Goal: Book appointment/travel/reservation

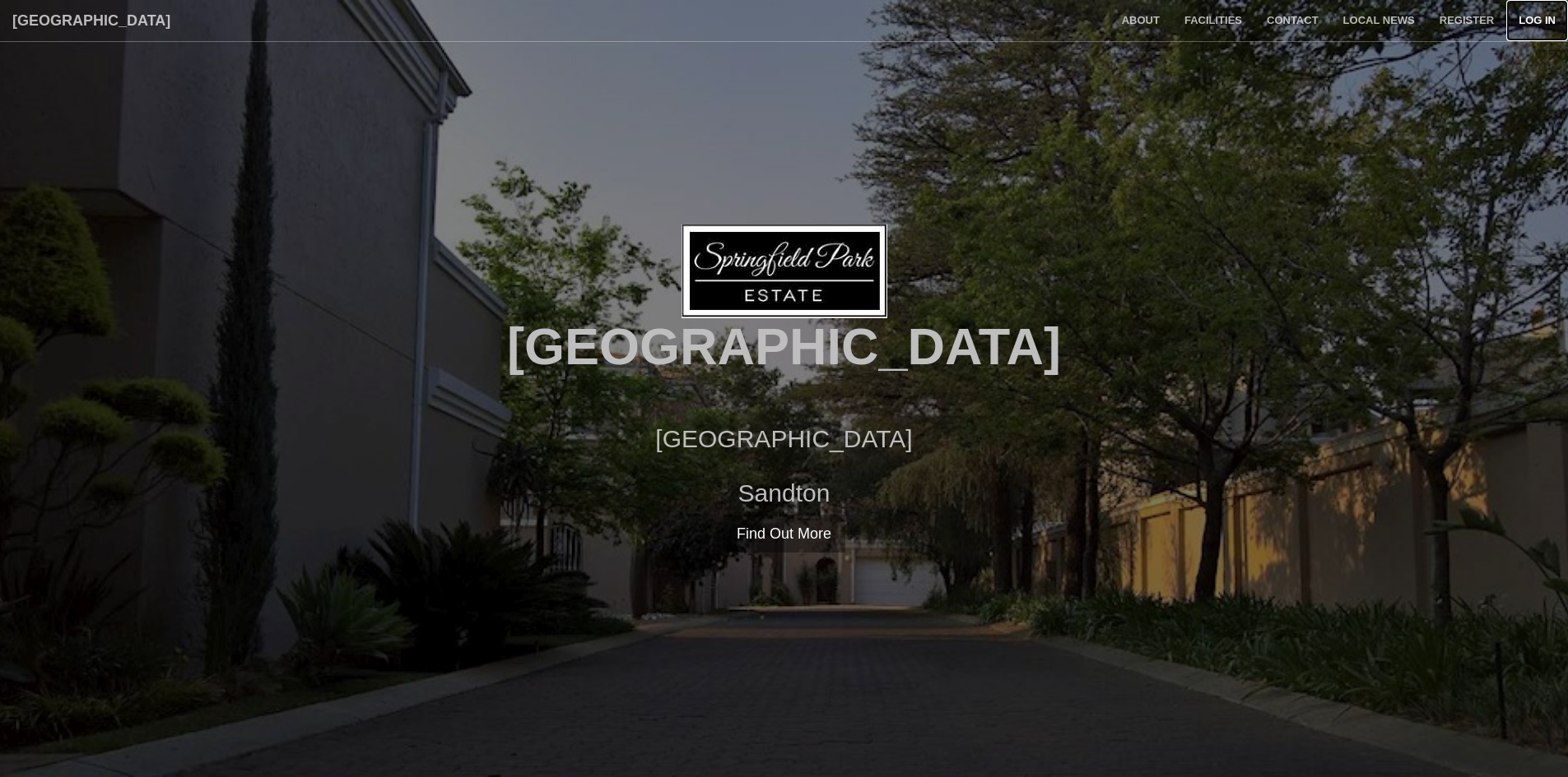
click at [1535, 20] on link "Log in" at bounding box center [1537, 20] width 61 height 41
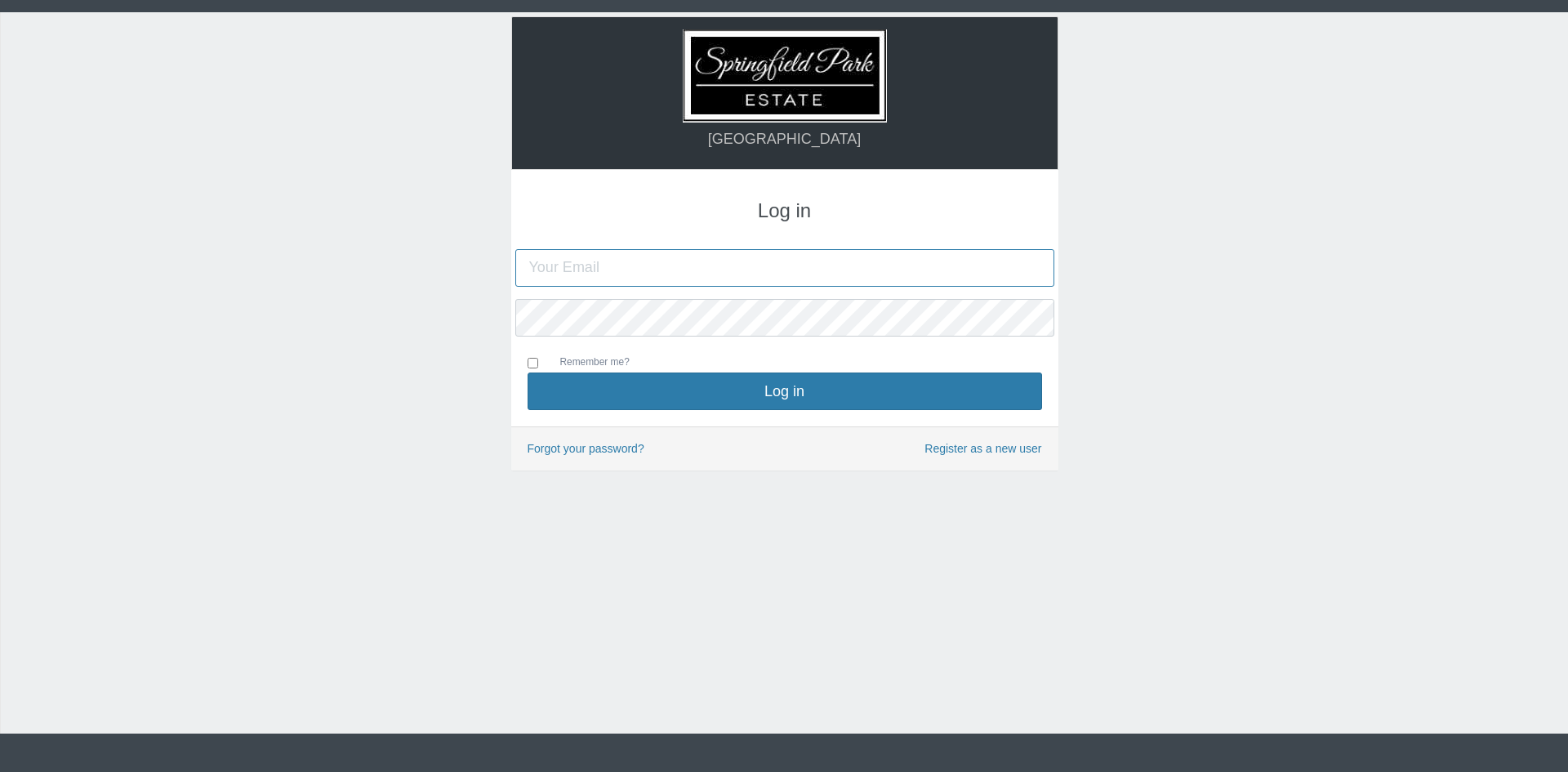
click at [841, 271] on input "text" at bounding box center [784, 268] width 539 height 38
type input "[PERSON_NAME][EMAIL_ADDRESS][DOMAIN_NAME]"
click at [528, 373] on button "Log in" at bounding box center [785, 392] width 515 height 38
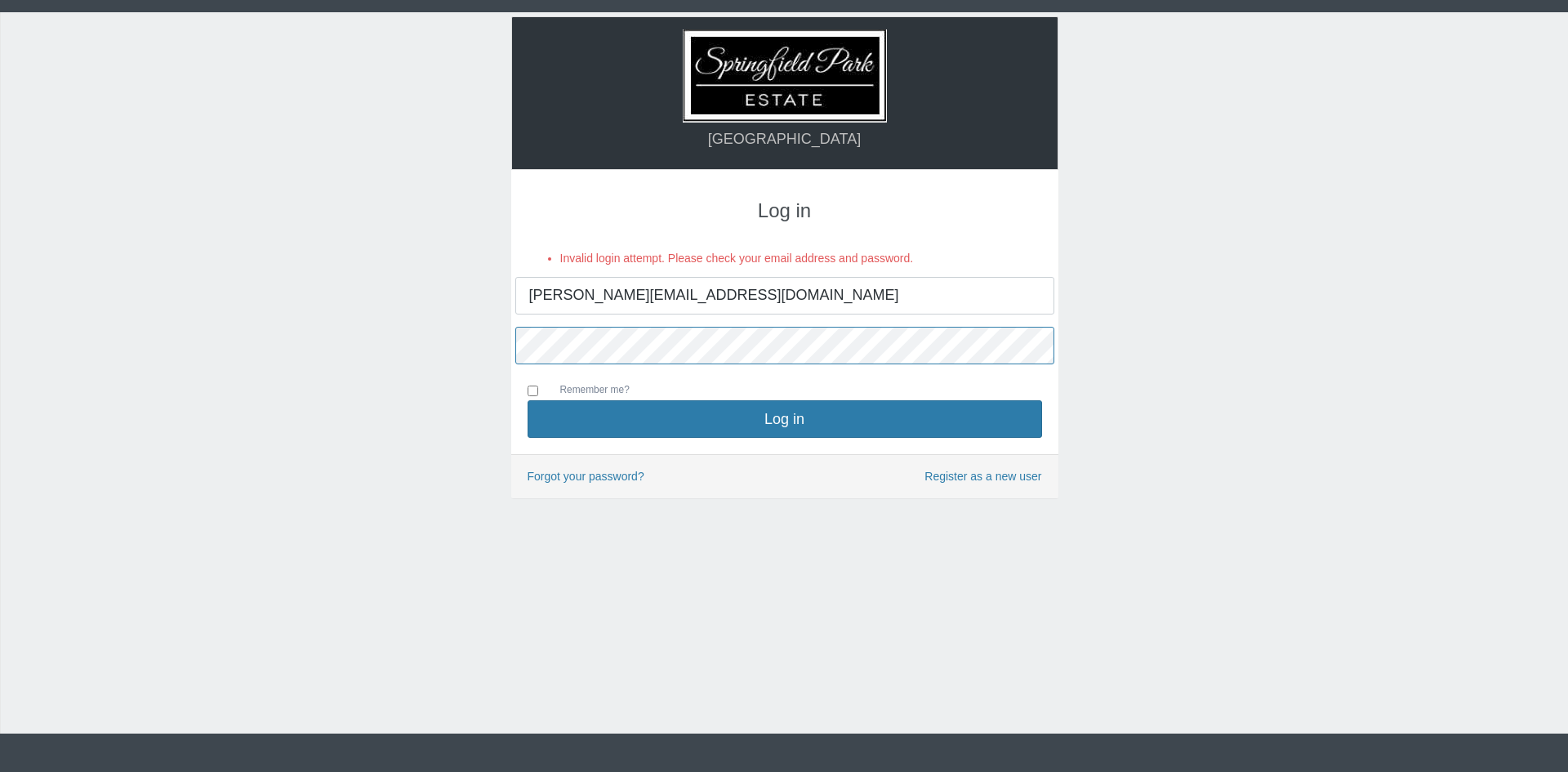
click at [528, 401] on button "Log in" at bounding box center [785, 419] width 515 height 38
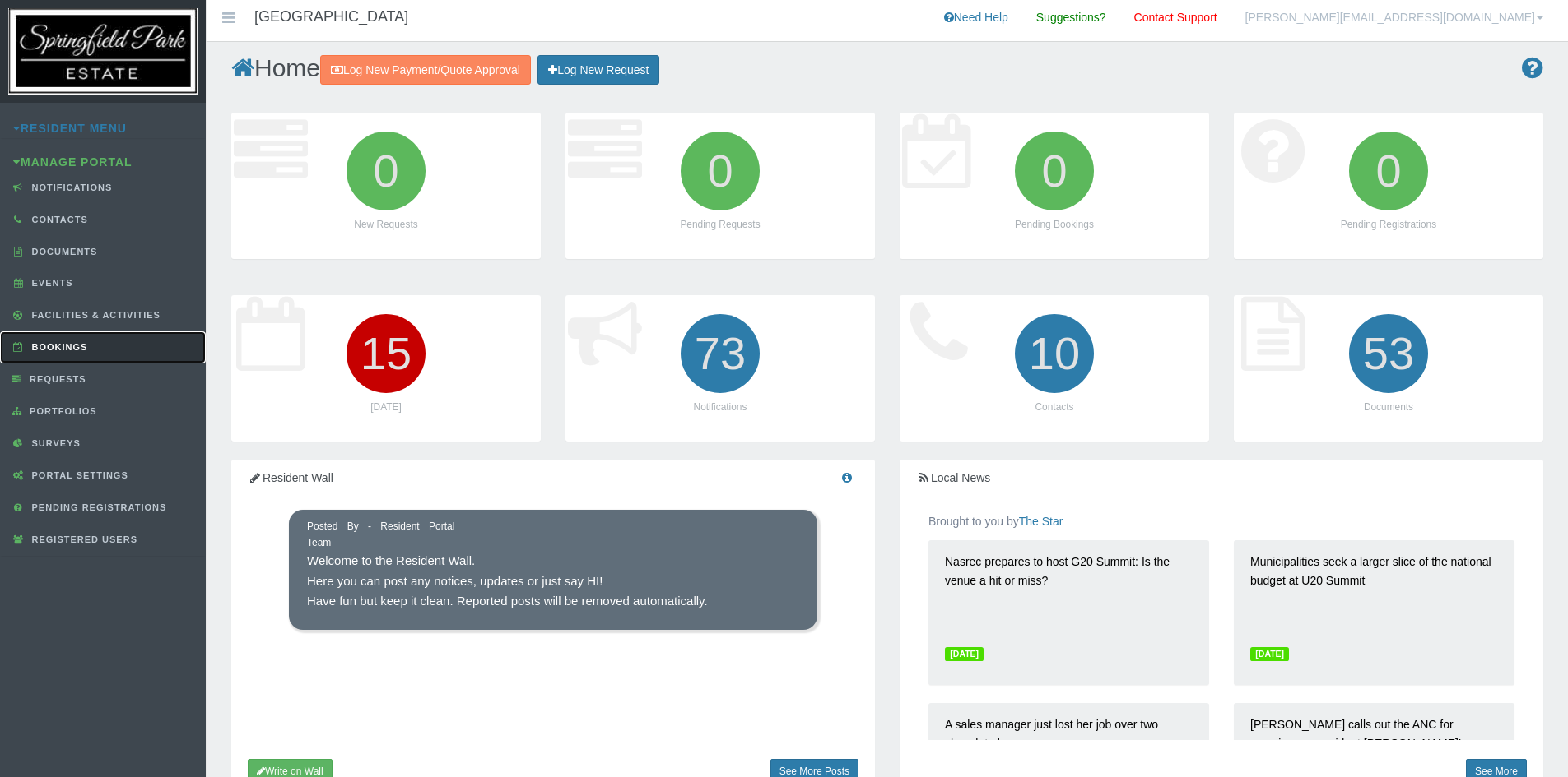
click at [73, 354] on link "Bookings" at bounding box center [102, 348] width 206 height 33
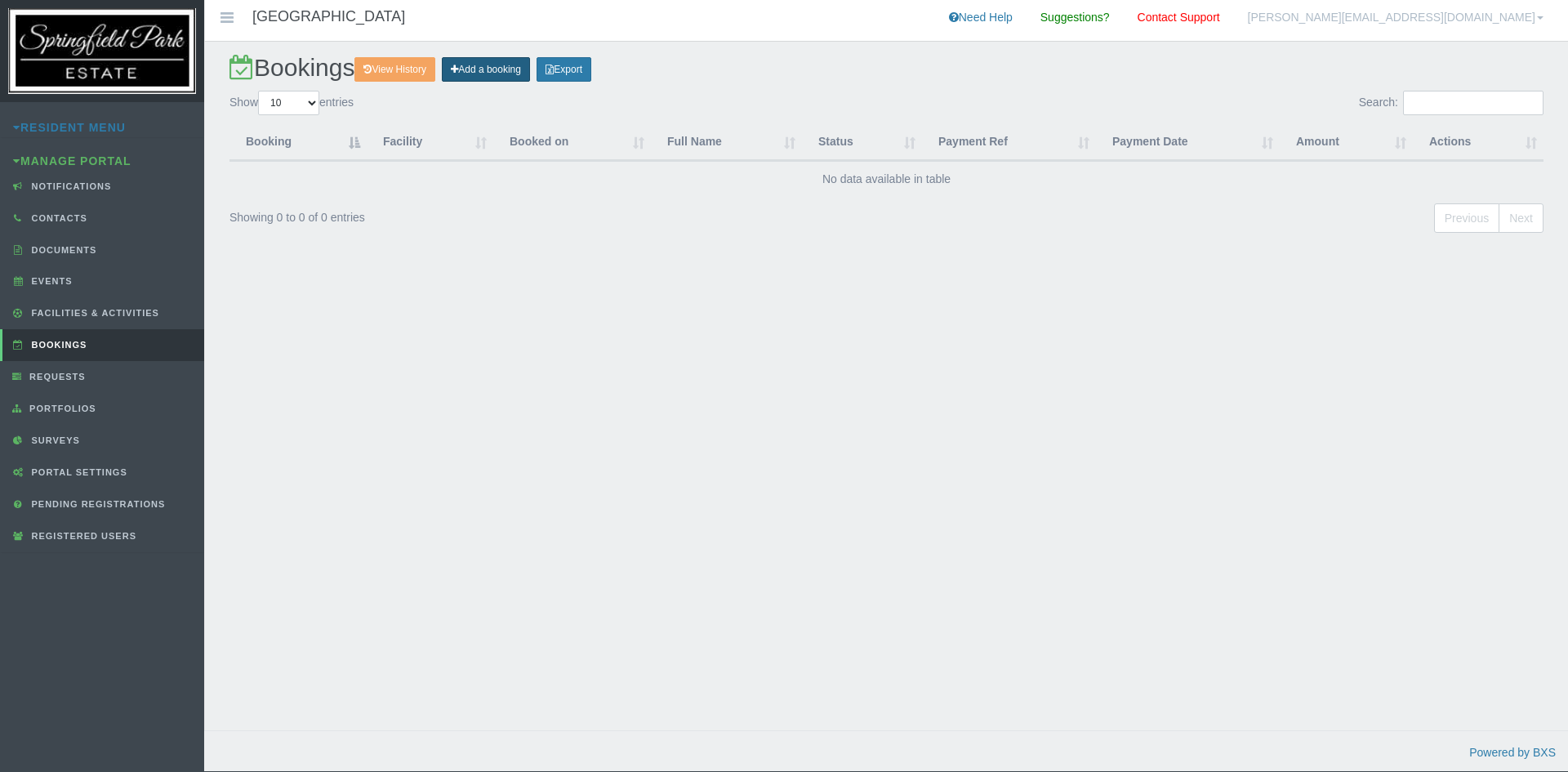
click at [519, 66] on link "Add a booking" at bounding box center [486, 69] width 89 height 25
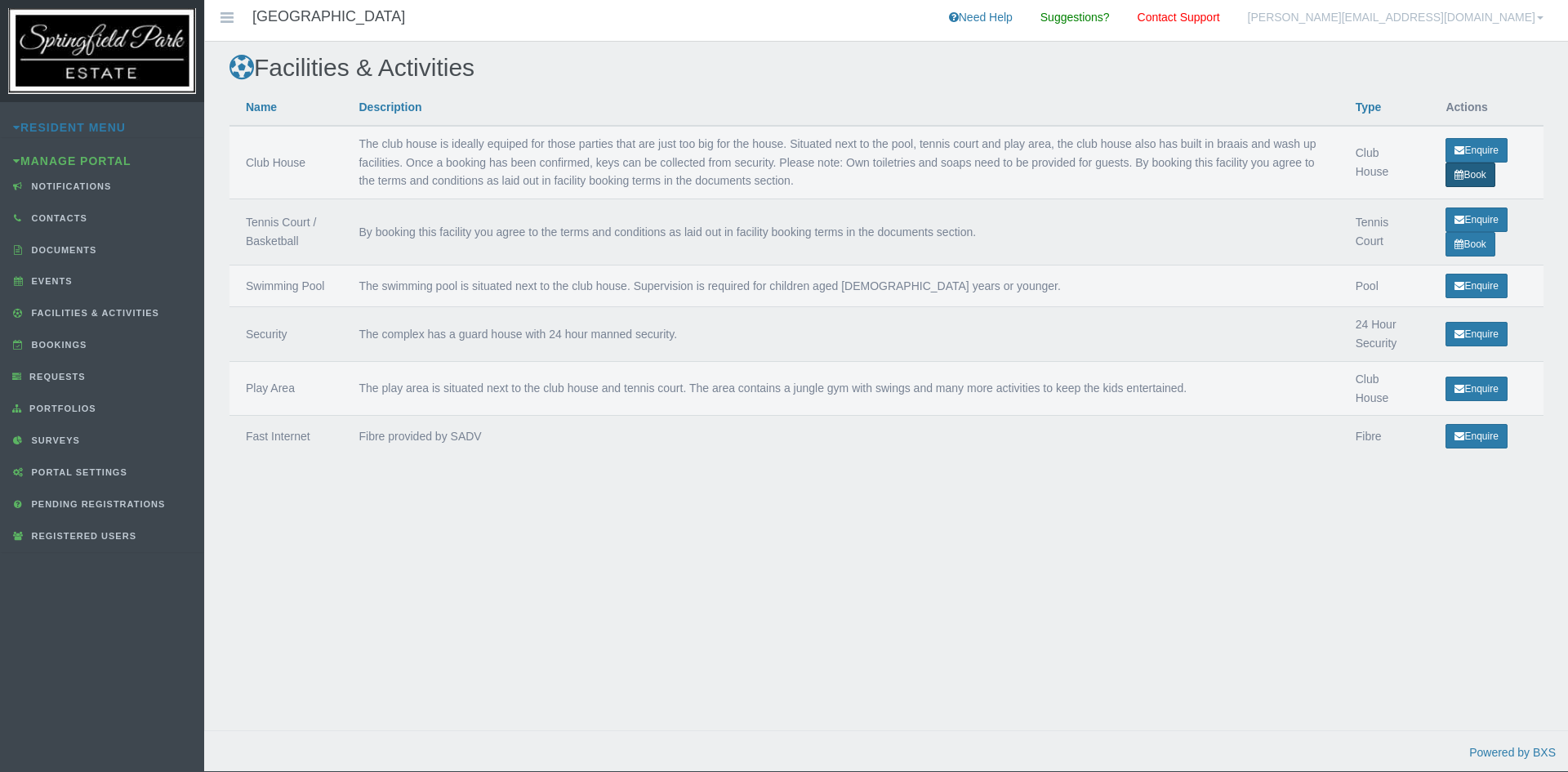
click at [1464, 175] on link "Book" at bounding box center [1470, 175] width 49 height 25
click at [1460, 167] on link "Book" at bounding box center [1470, 175] width 49 height 25
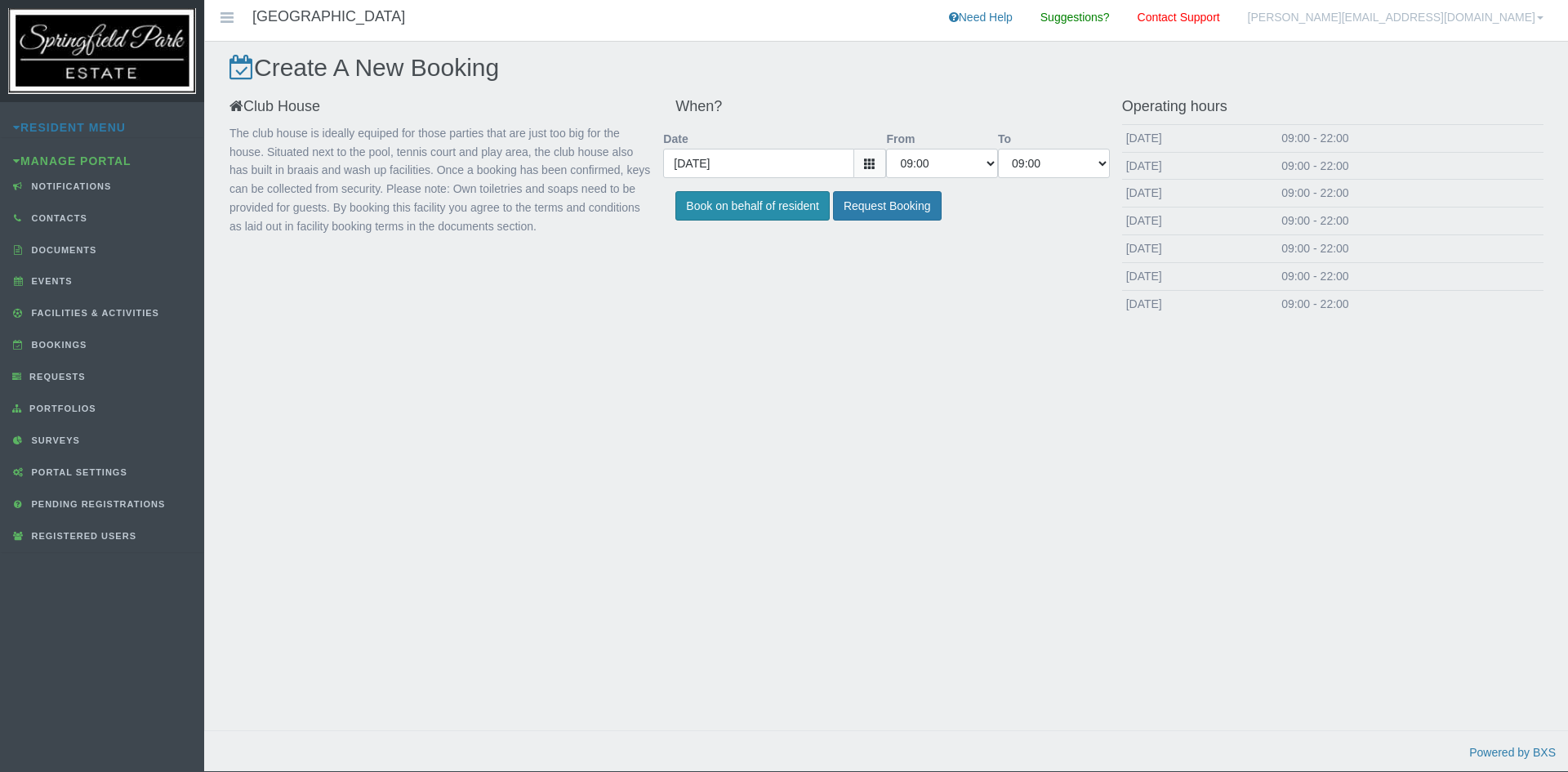
click at [737, 211] on button "Book on behalf of resident" at bounding box center [752, 206] width 154 height 30
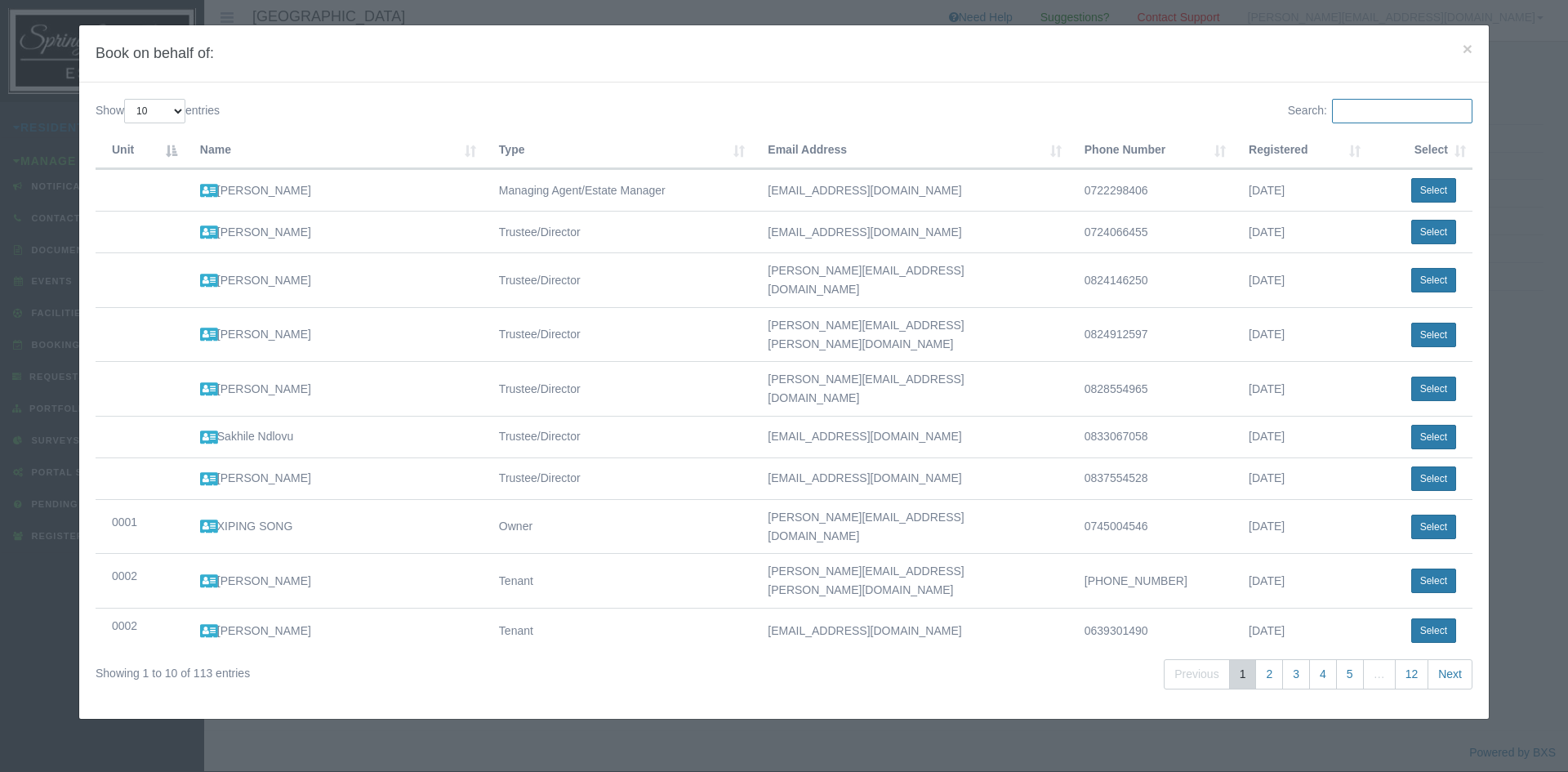
click at [1333, 116] on input "Search:" at bounding box center [1403, 111] width 140 height 25
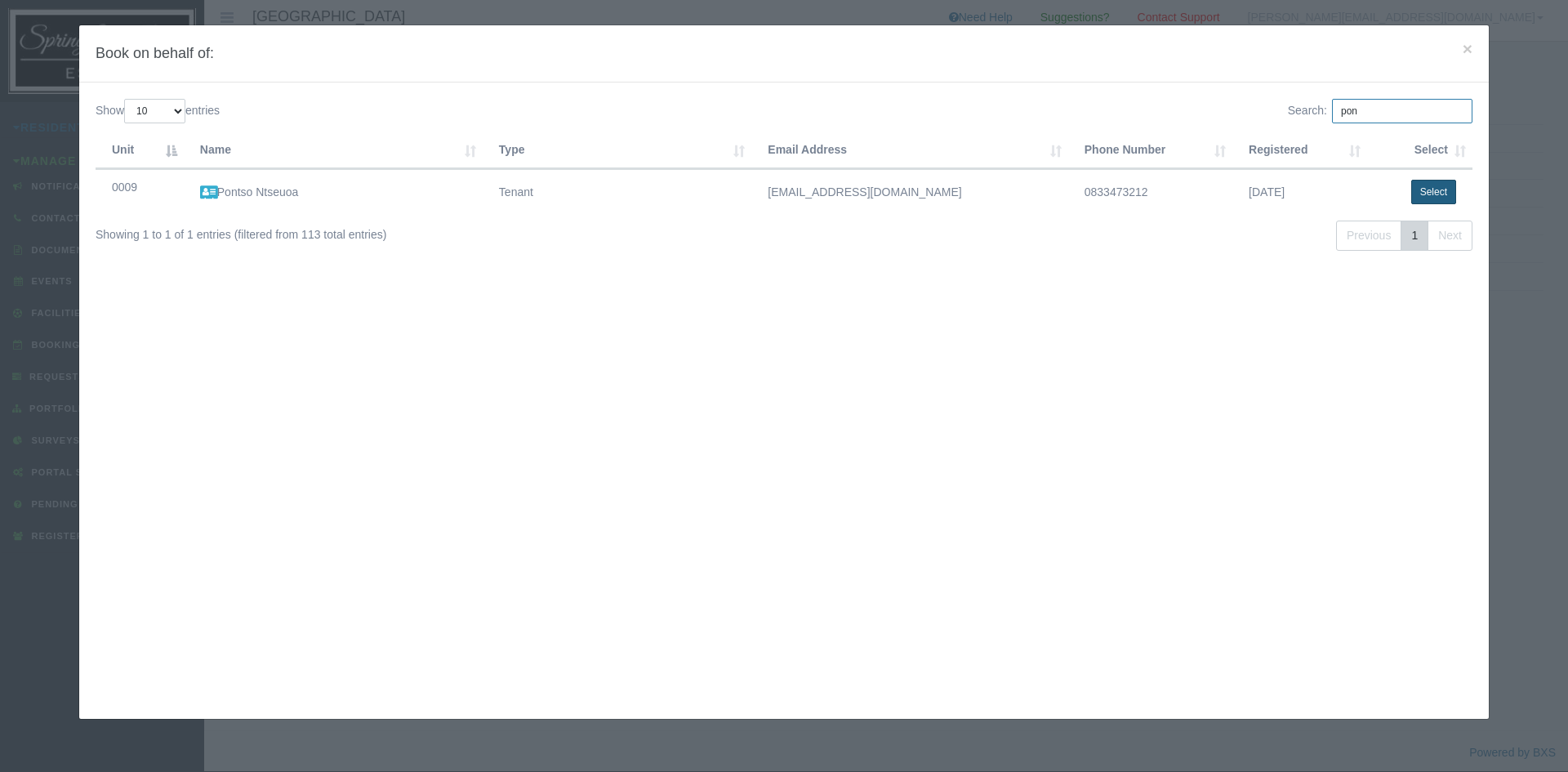
type input "pon"
drag, startPoint x: 1417, startPoint y: 195, endPoint x: 1339, endPoint y: 278, distance: 113.9
click at [1411, 195] on button "Select" at bounding box center [1433, 192] width 45 height 25
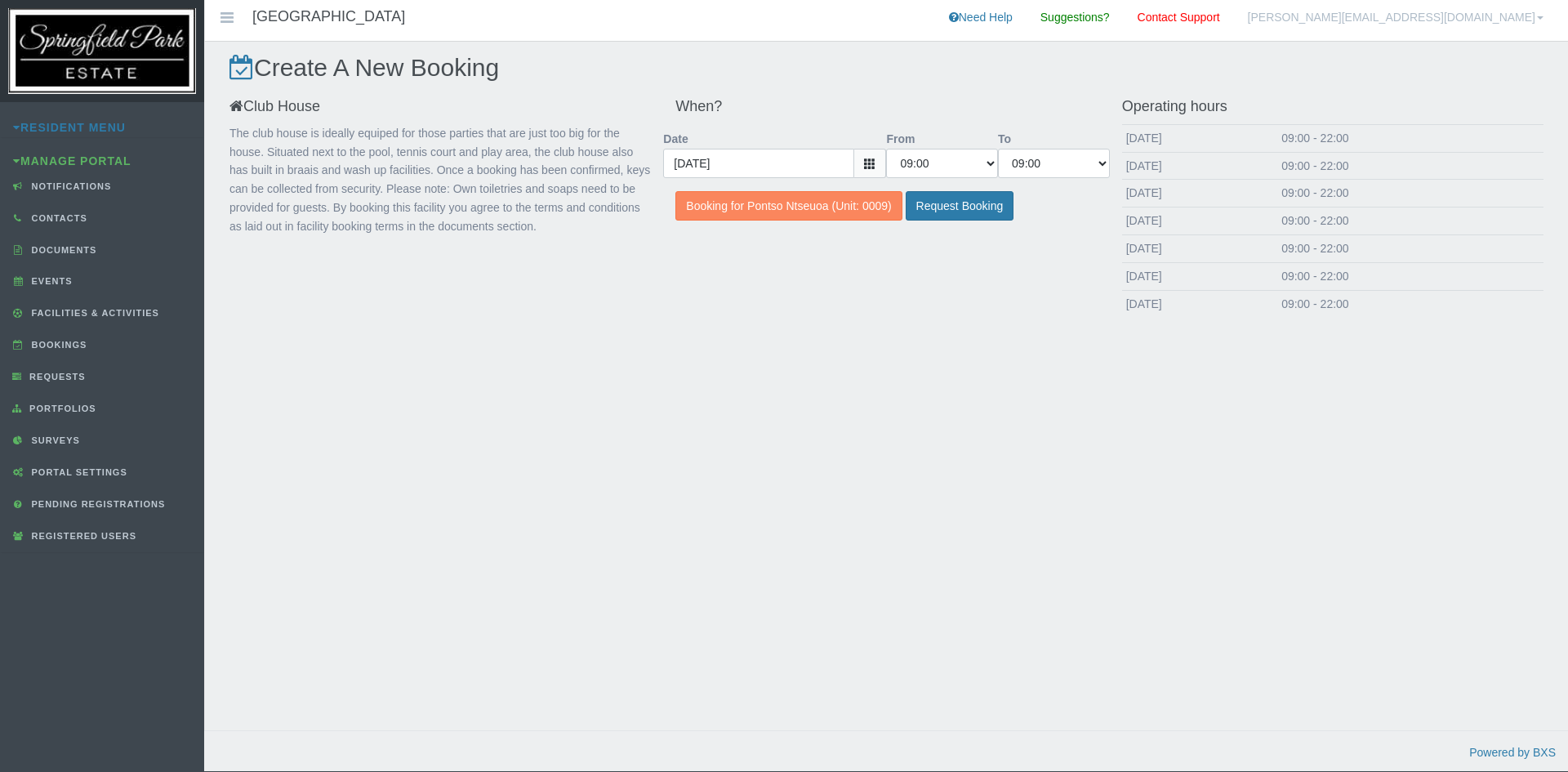
click at [873, 160] on icon at bounding box center [869, 163] width 11 height 11
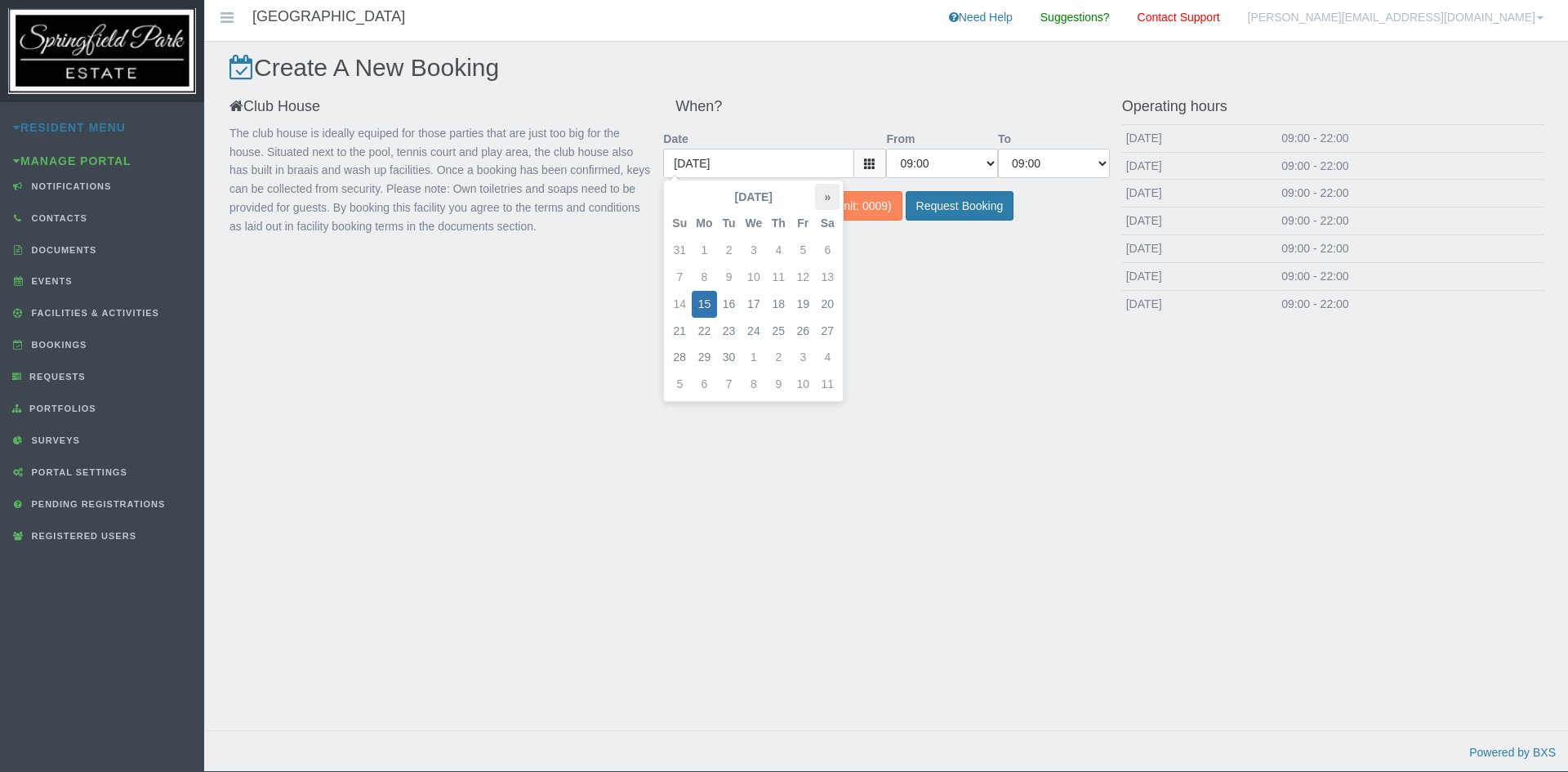
click at [820, 191] on th "»" at bounding box center [827, 197] width 25 height 27
click at [828, 332] on td "27" at bounding box center [827, 331] width 25 height 27
click at [821, 328] on td "27" at bounding box center [827, 331] width 25 height 27
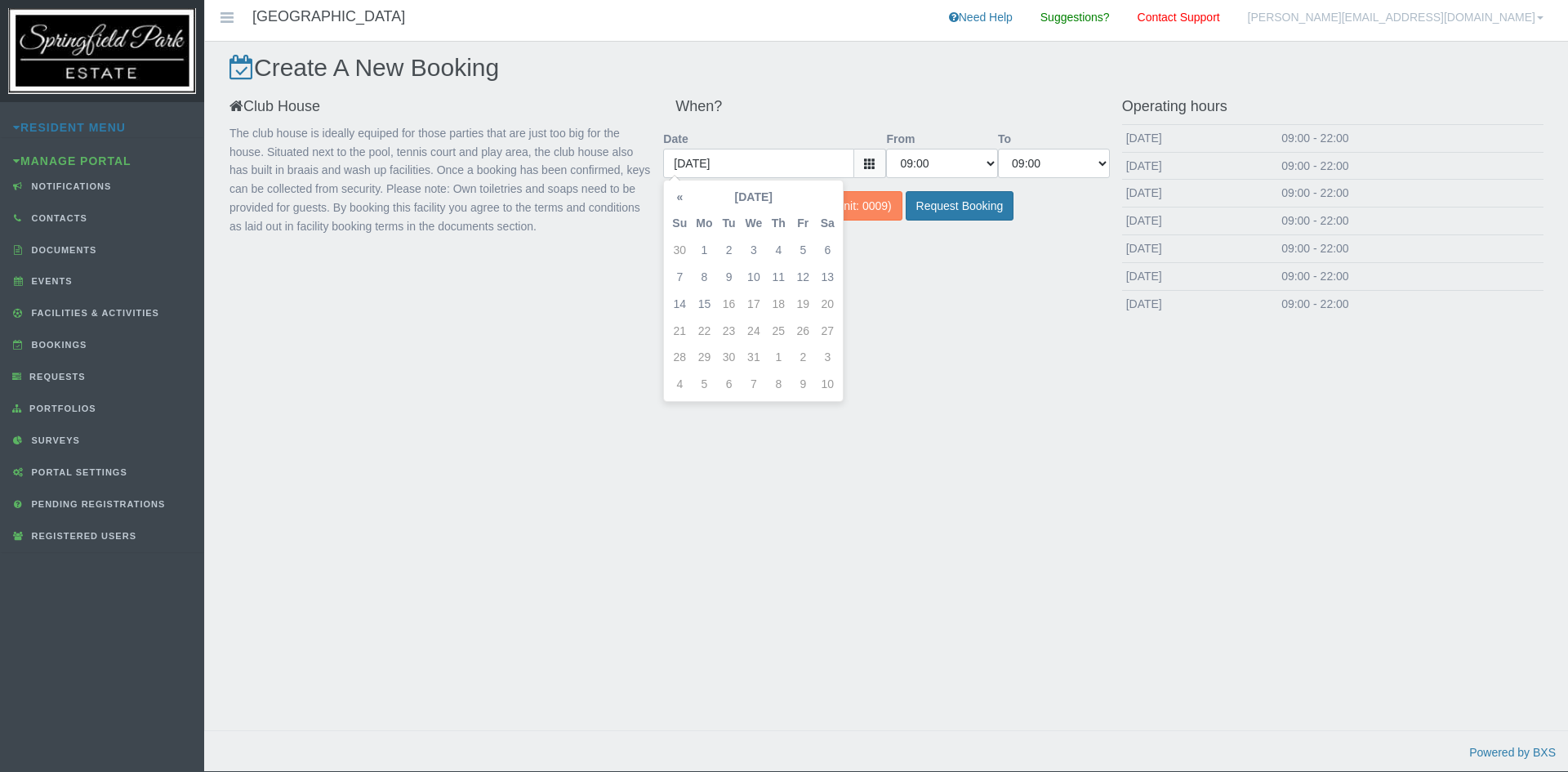
click at [821, 328] on td "27" at bounding box center [827, 331] width 25 height 27
click at [823, 334] on td "27" at bounding box center [827, 331] width 25 height 27
click at [825, 336] on td "27" at bounding box center [827, 331] width 25 height 27
click at [829, 334] on td "27" at bounding box center [827, 331] width 25 height 27
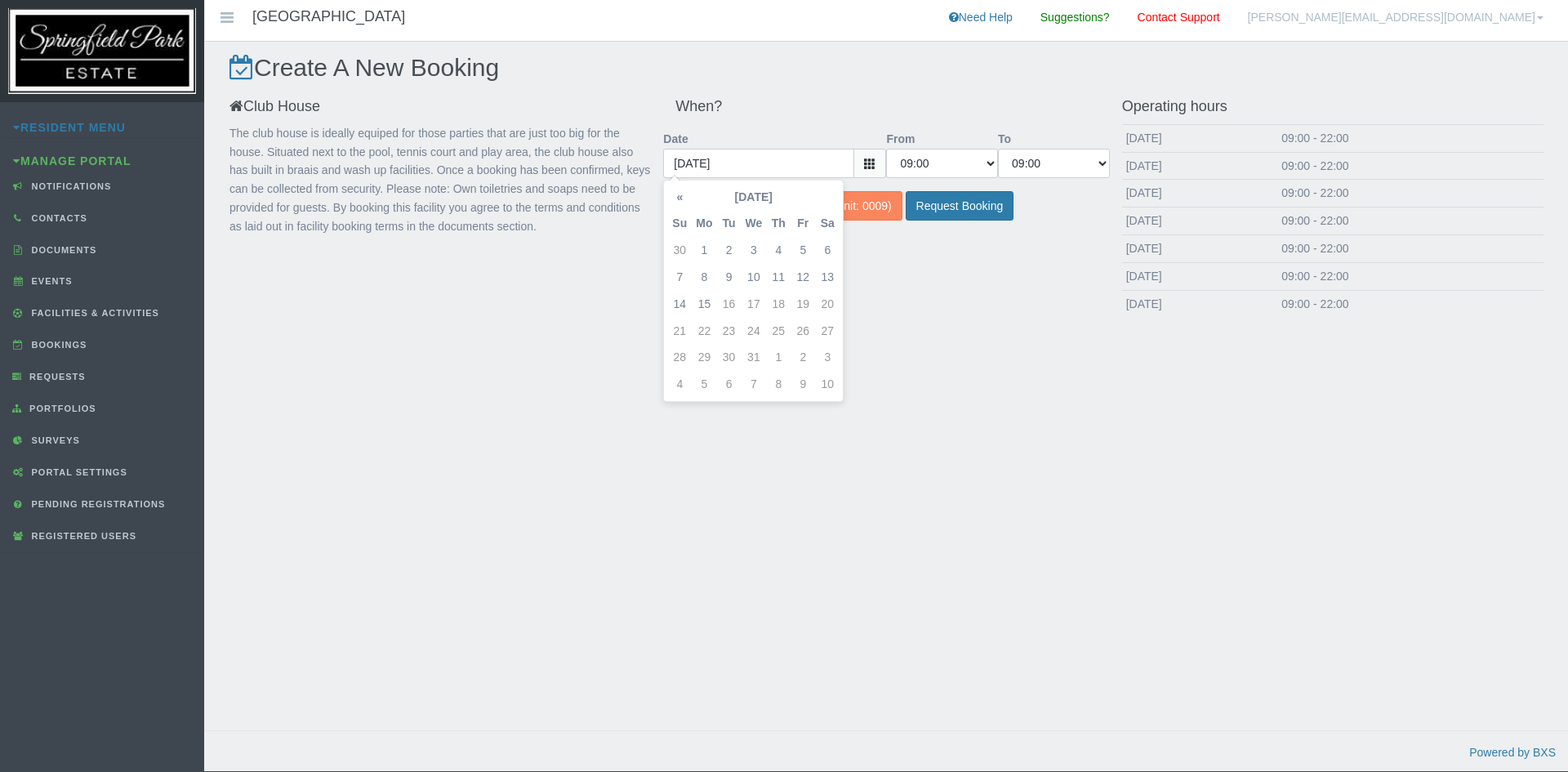
click at [835, 332] on td "27" at bounding box center [827, 331] width 25 height 27
click at [840, 332] on td "27" at bounding box center [827, 331] width 25 height 27
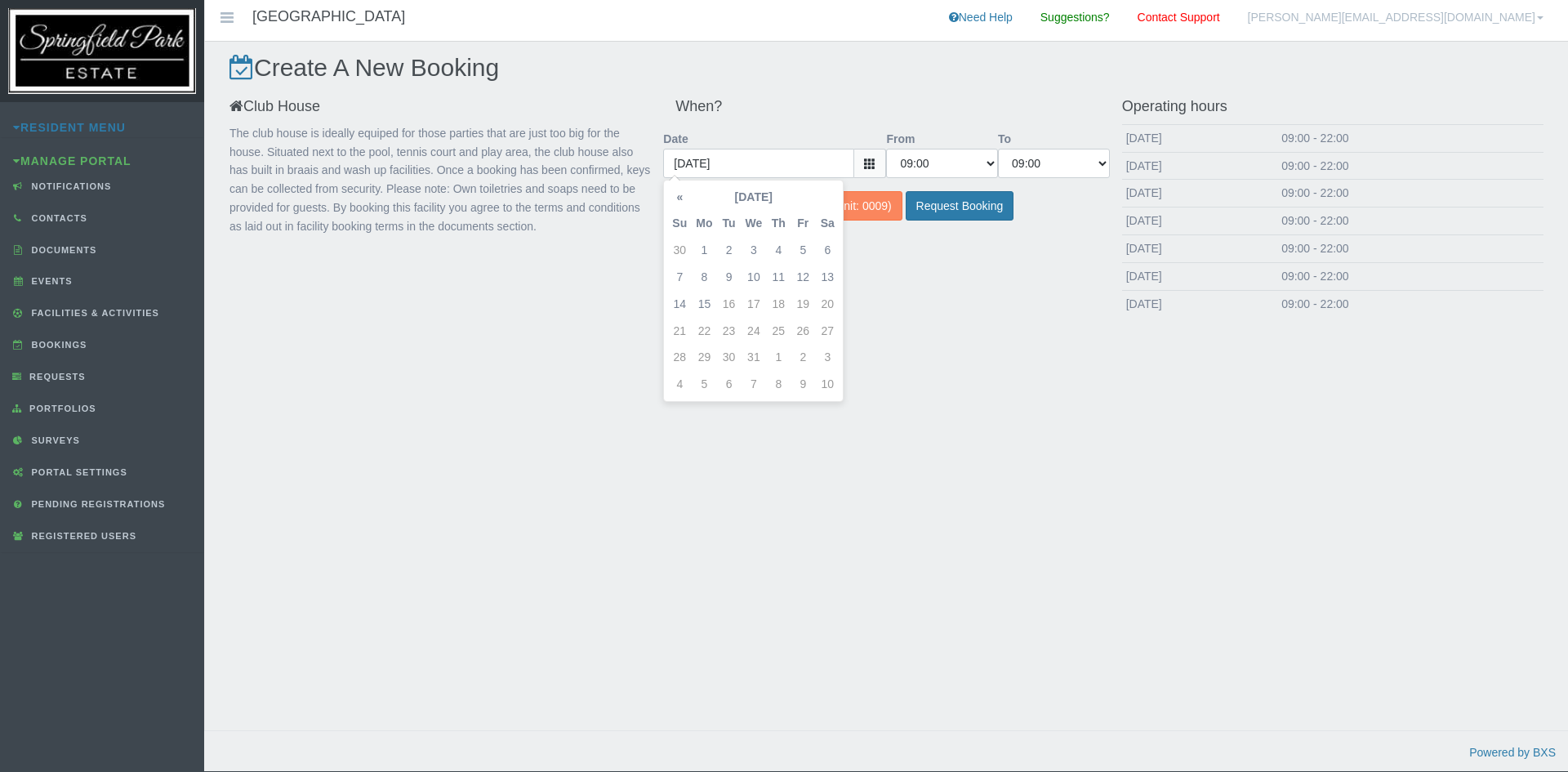
click at [840, 332] on td "27" at bounding box center [827, 331] width 25 height 27
click at [841, 331] on div "« December 2025 » Su Mo Tu We Th Fr Sa 30 1 2 3 4 5 6 7 8 9 10 11 12 13 14 15 1…" at bounding box center [754, 291] width 181 height 223
click at [801, 270] on td "12" at bounding box center [803, 277] width 25 height 27
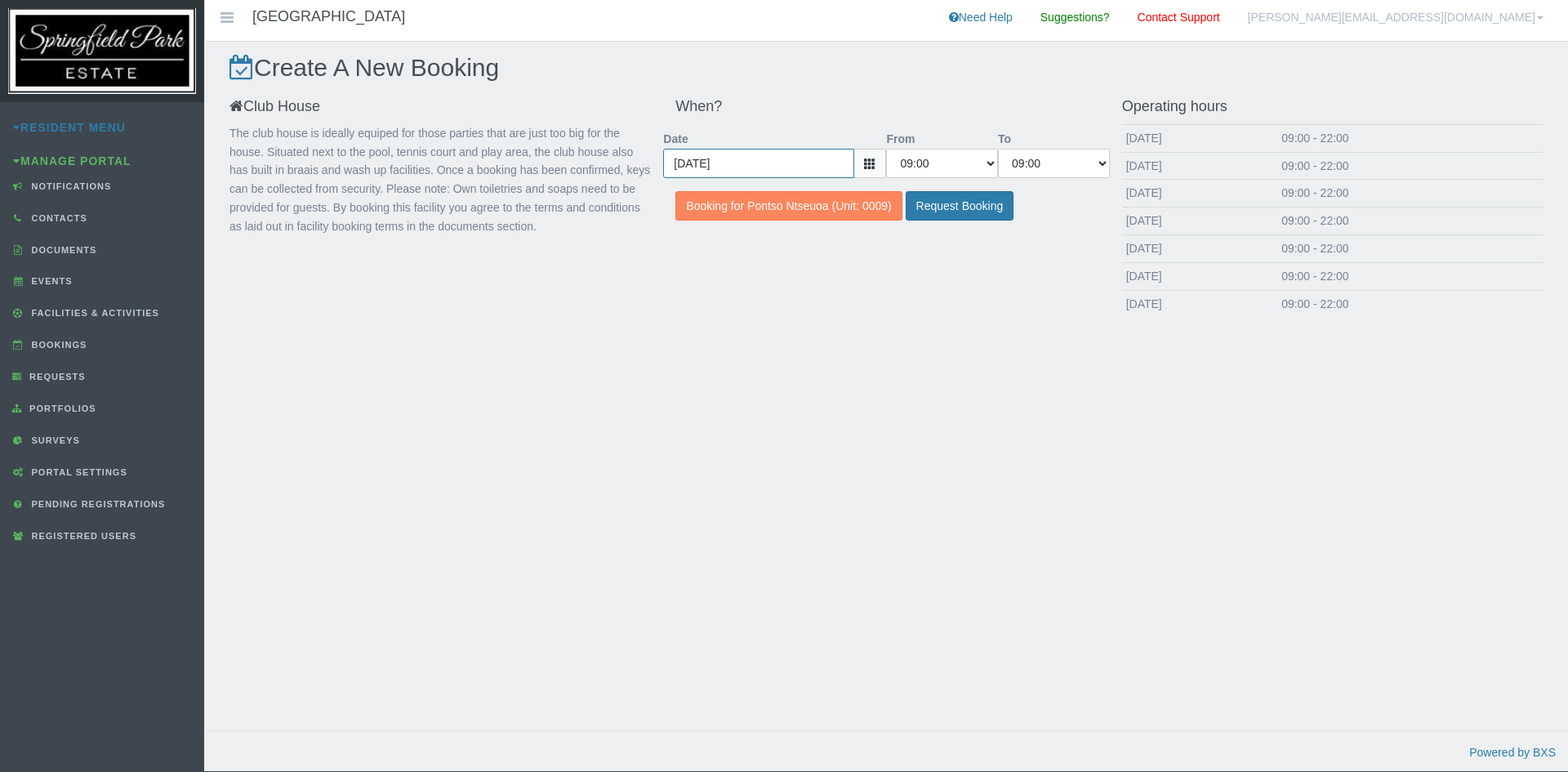
click at [822, 164] on input "2025-12-12" at bounding box center [759, 163] width 191 height 30
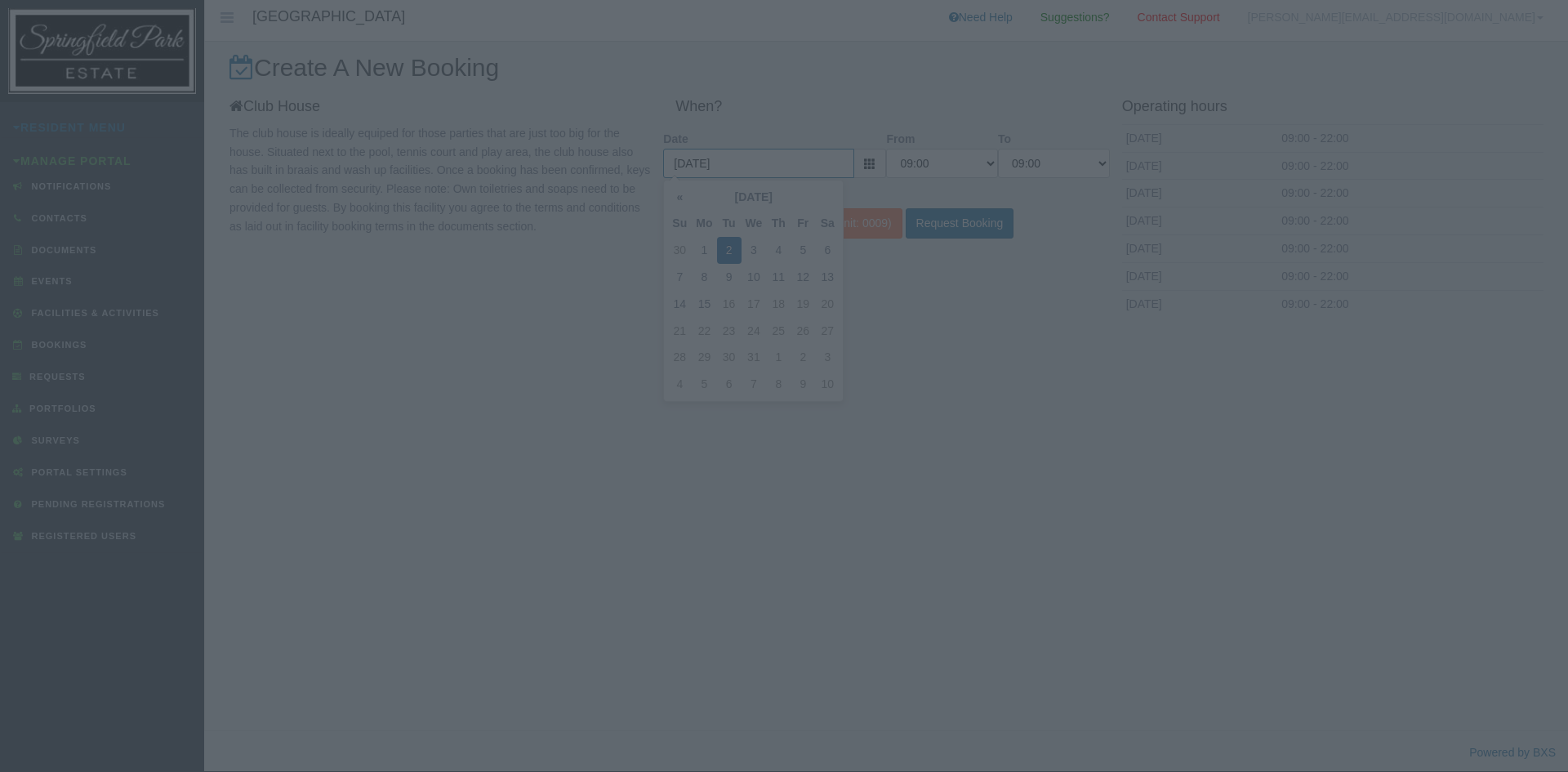
type input "2025-12-27"
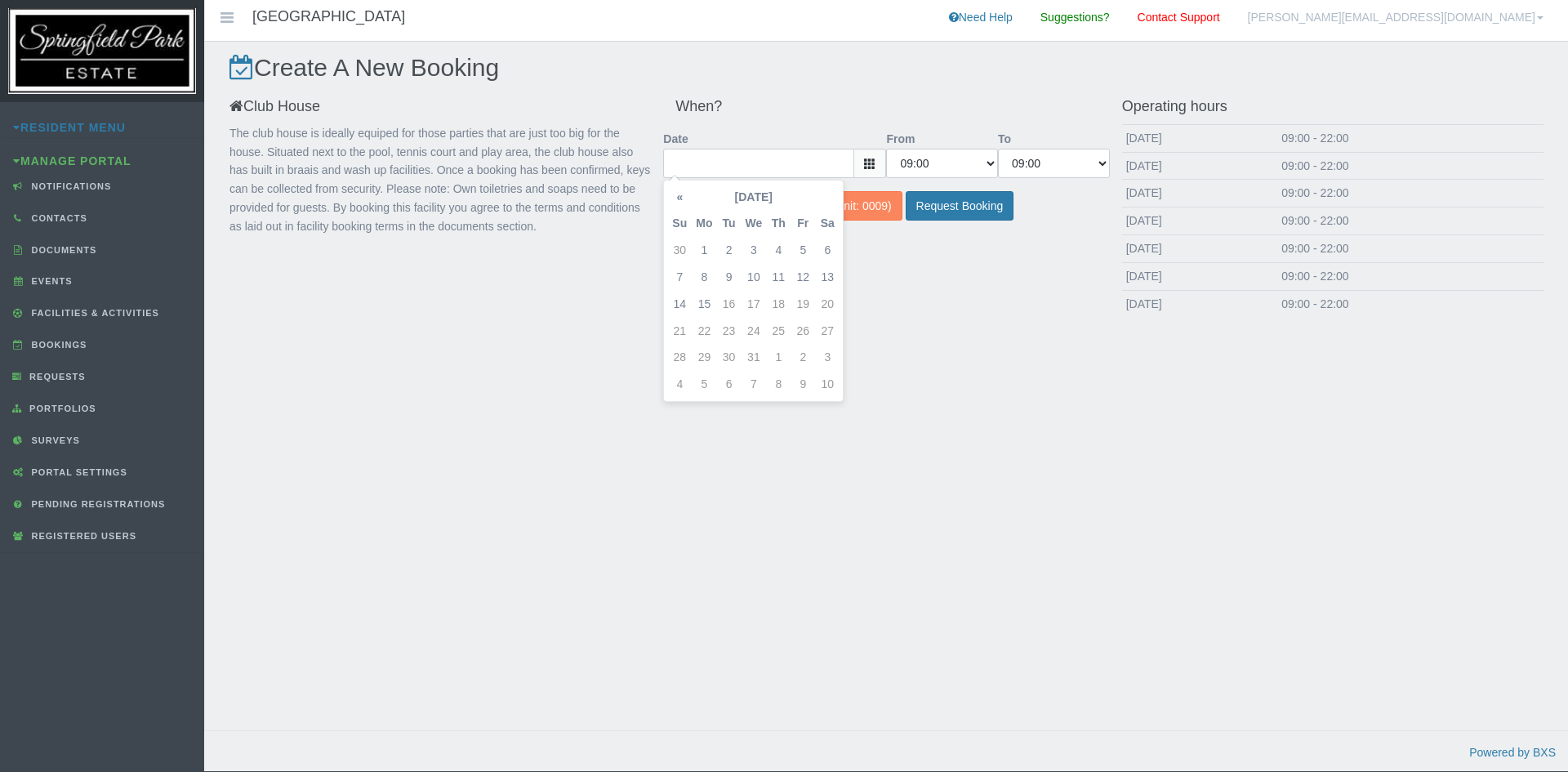
click at [951, 328] on div at bounding box center [784, 386] width 1568 height 772
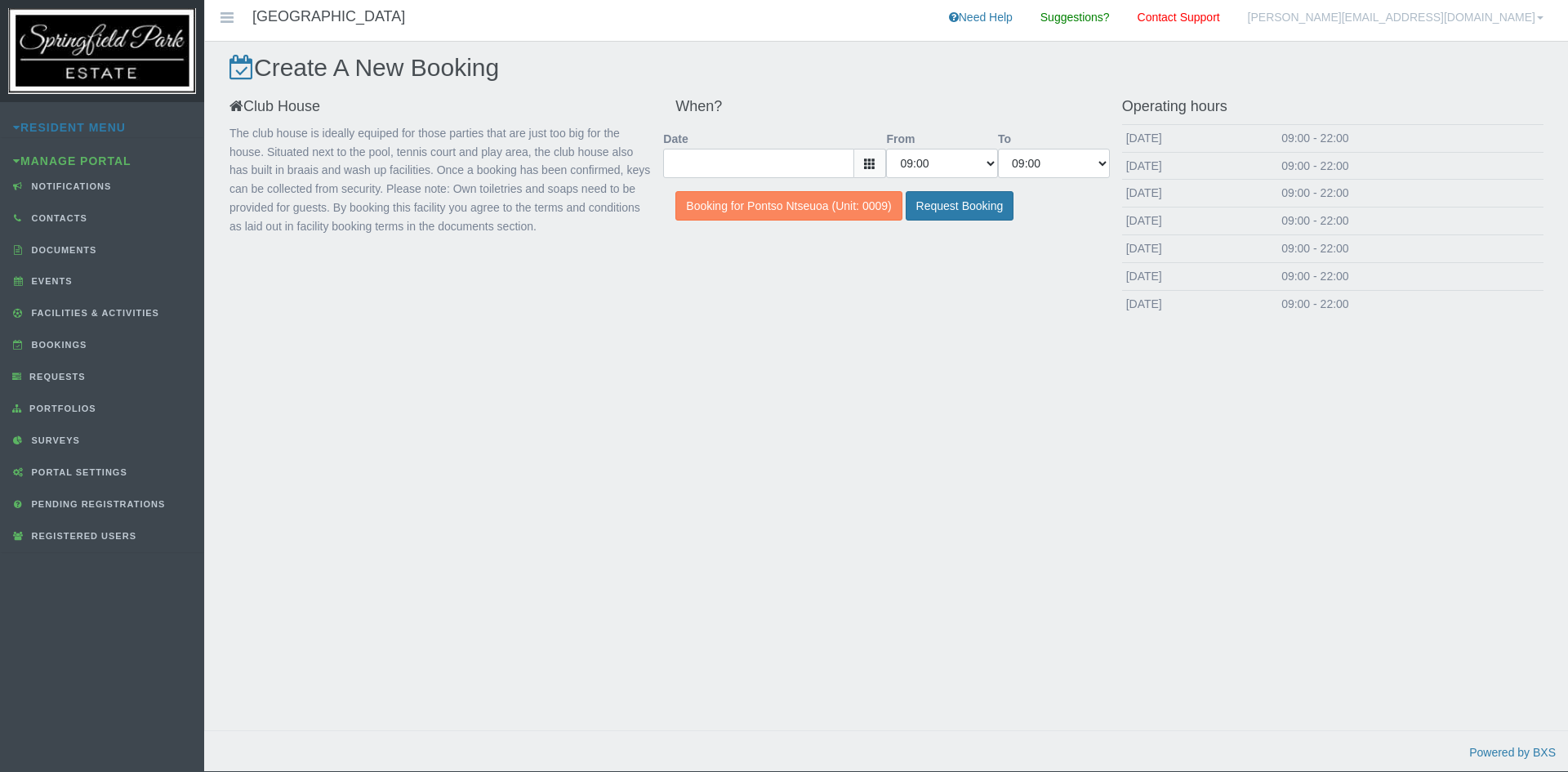
click at [830, 175] on div at bounding box center [784, 386] width 1568 height 772
click at [871, 162] on div at bounding box center [784, 386] width 1568 height 772
click at [819, 158] on div at bounding box center [784, 386] width 1568 height 772
click at [836, 210] on div at bounding box center [784, 386] width 1568 height 772
click at [800, 398] on div at bounding box center [784, 386] width 1568 height 772
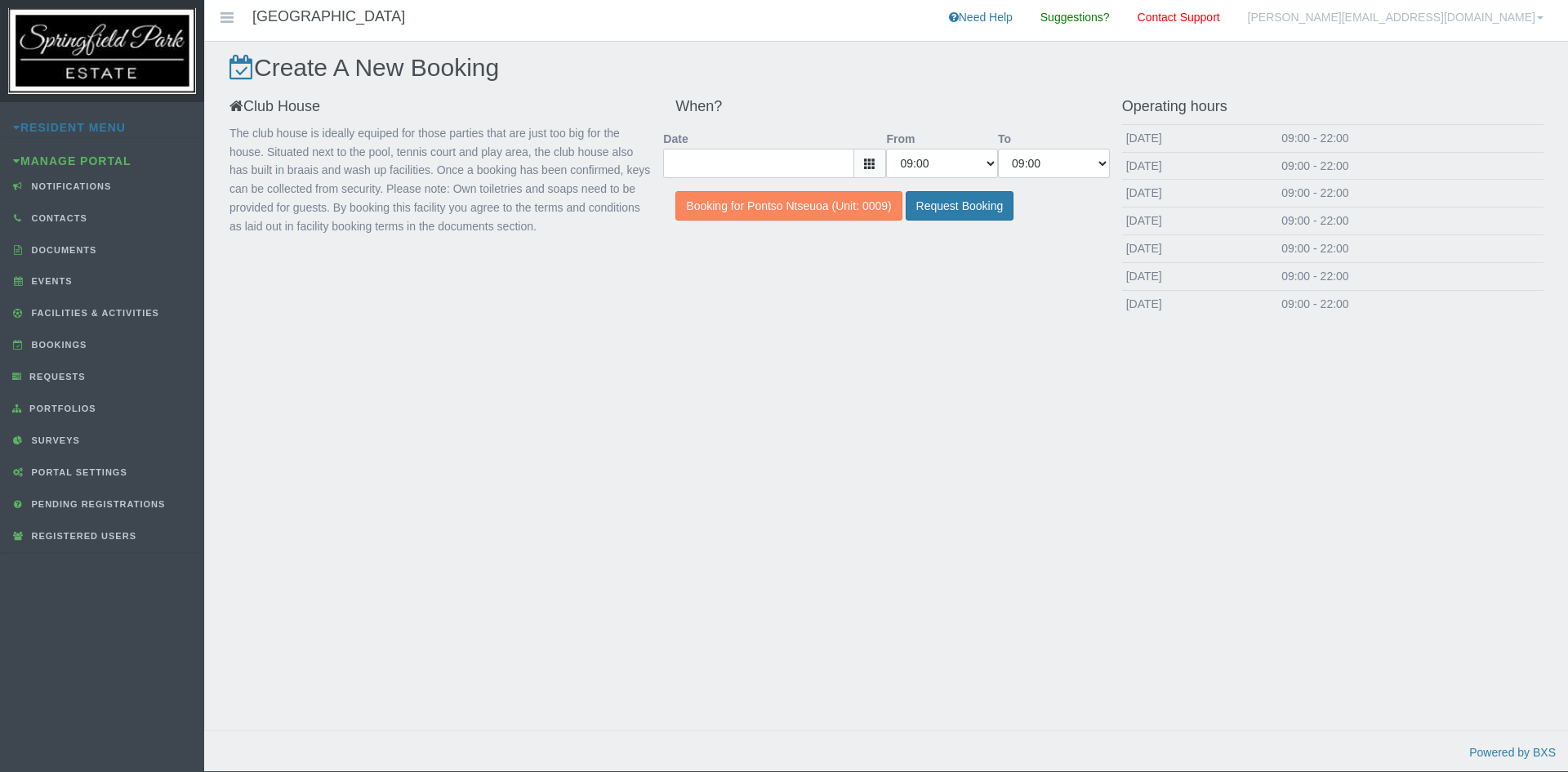
click at [863, 167] on div at bounding box center [784, 386] width 1568 height 772
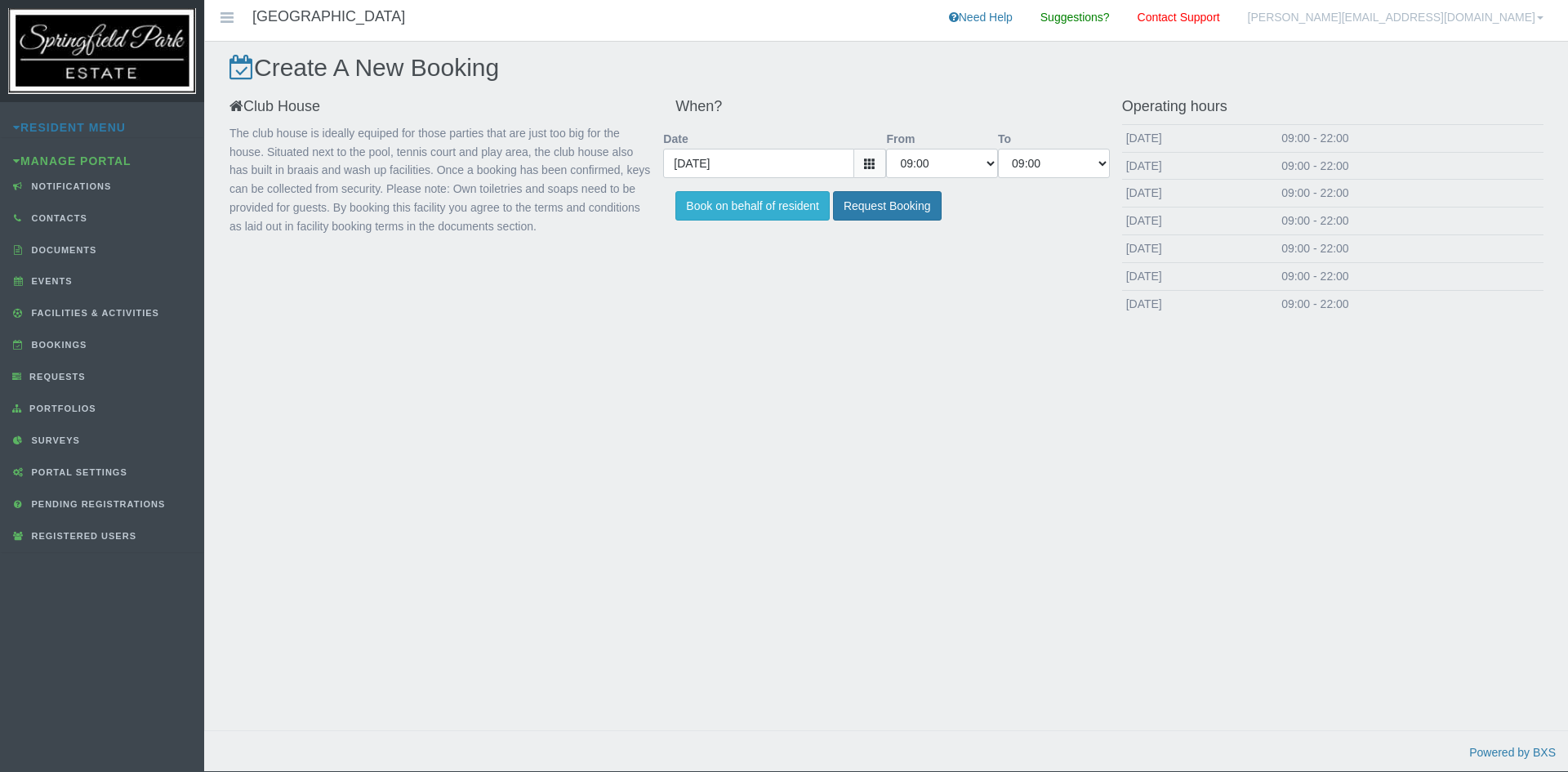
click at [874, 167] on icon at bounding box center [869, 163] width 11 height 11
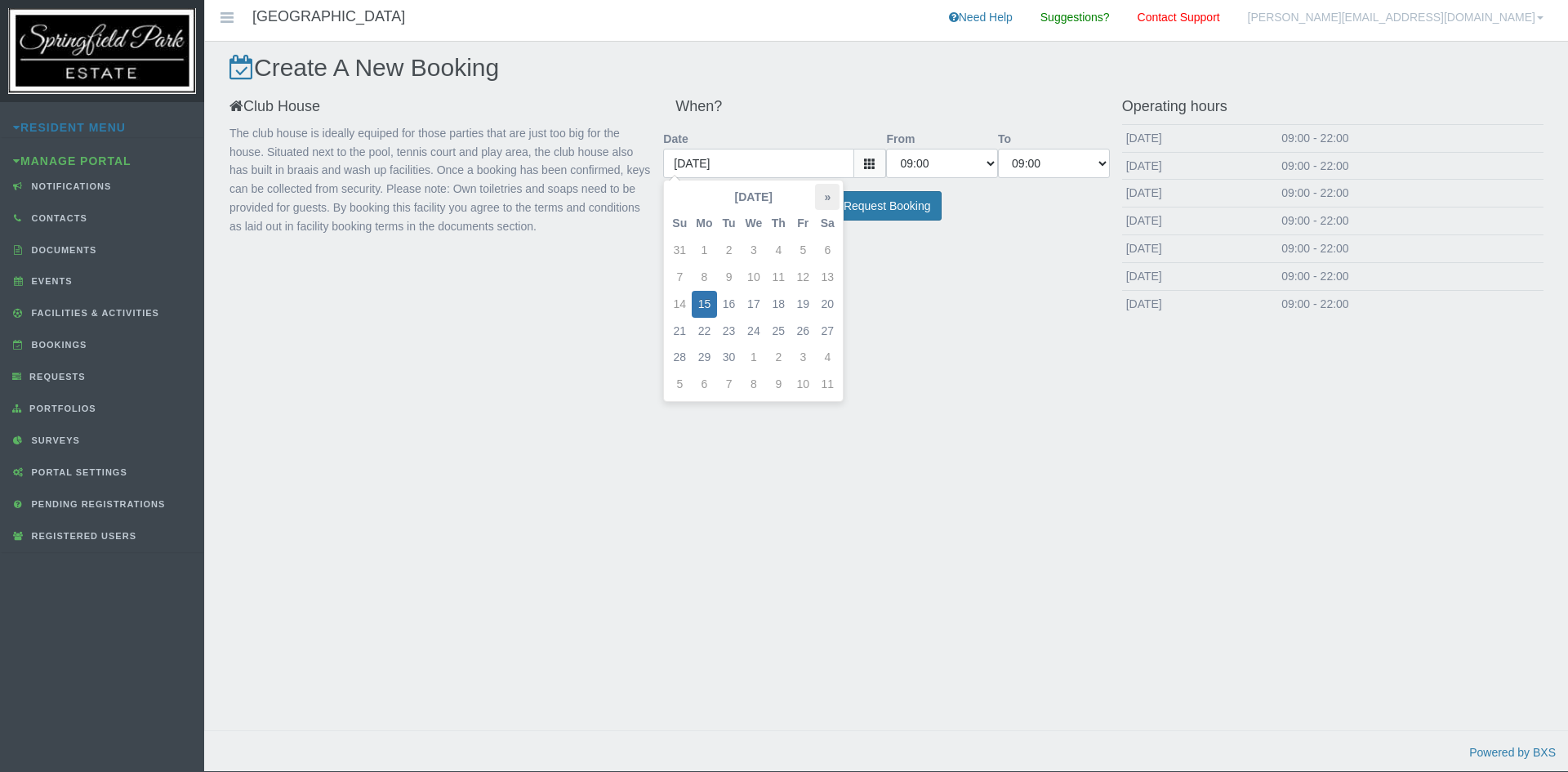
click at [832, 206] on th "»" at bounding box center [827, 197] width 25 height 27
click at [836, 199] on th "»" at bounding box center [827, 197] width 25 height 27
click at [832, 331] on td "27" at bounding box center [827, 331] width 25 height 27
click at [872, 160] on icon at bounding box center [869, 163] width 11 height 11
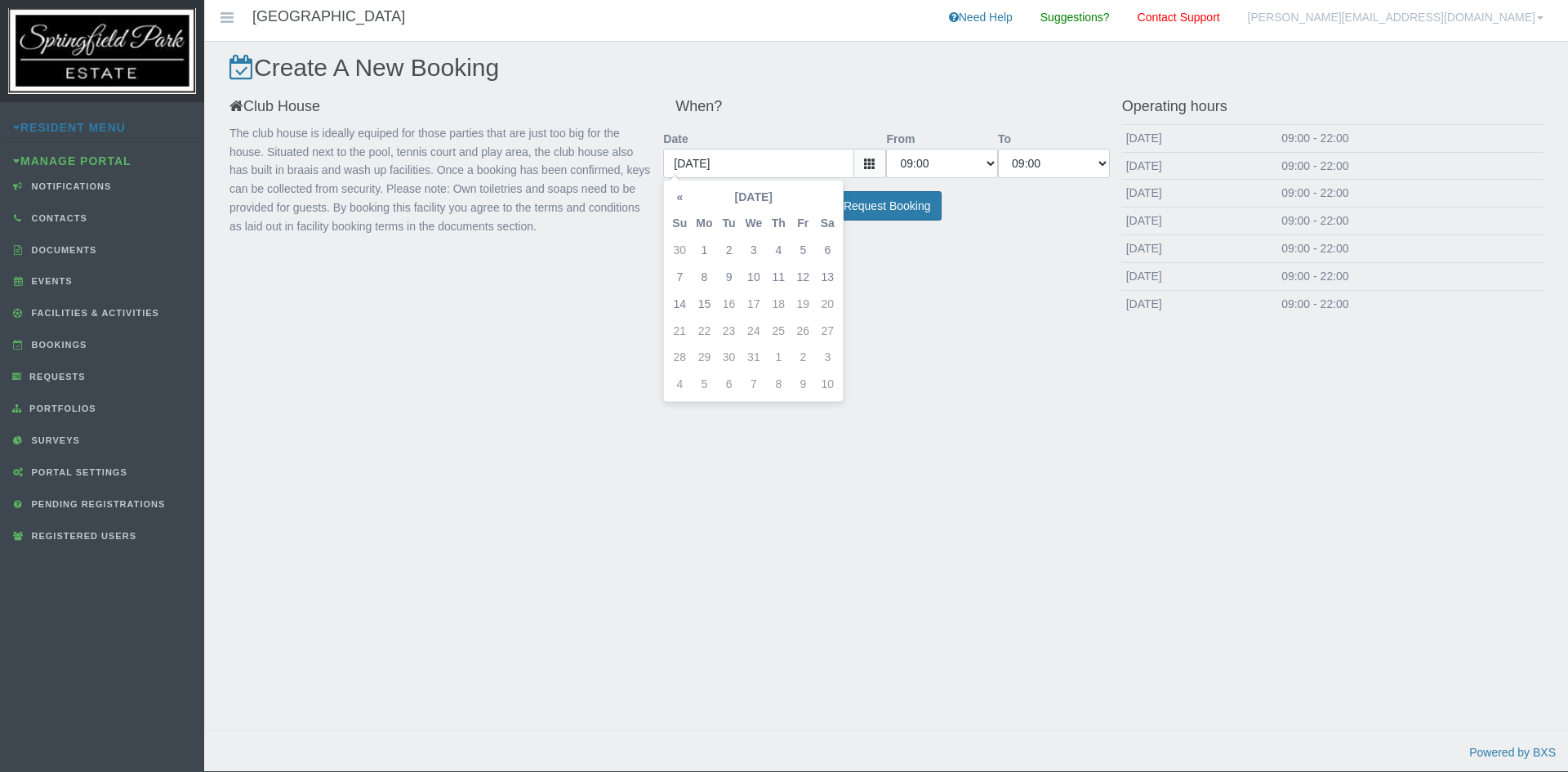
click at [865, 160] on icon at bounding box center [869, 163] width 11 height 11
click at [824, 175] on input "2025-09-15" at bounding box center [759, 163] width 191 height 30
click at [823, 331] on td "27" at bounding box center [827, 331] width 25 height 27
click at [720, 159] on input "2025-09-15" at bounding box center [759, 163] width 191 height 30
click at [713, 160] on input "2025-09-15" at bounding box center [759, 163] width 191 height 30
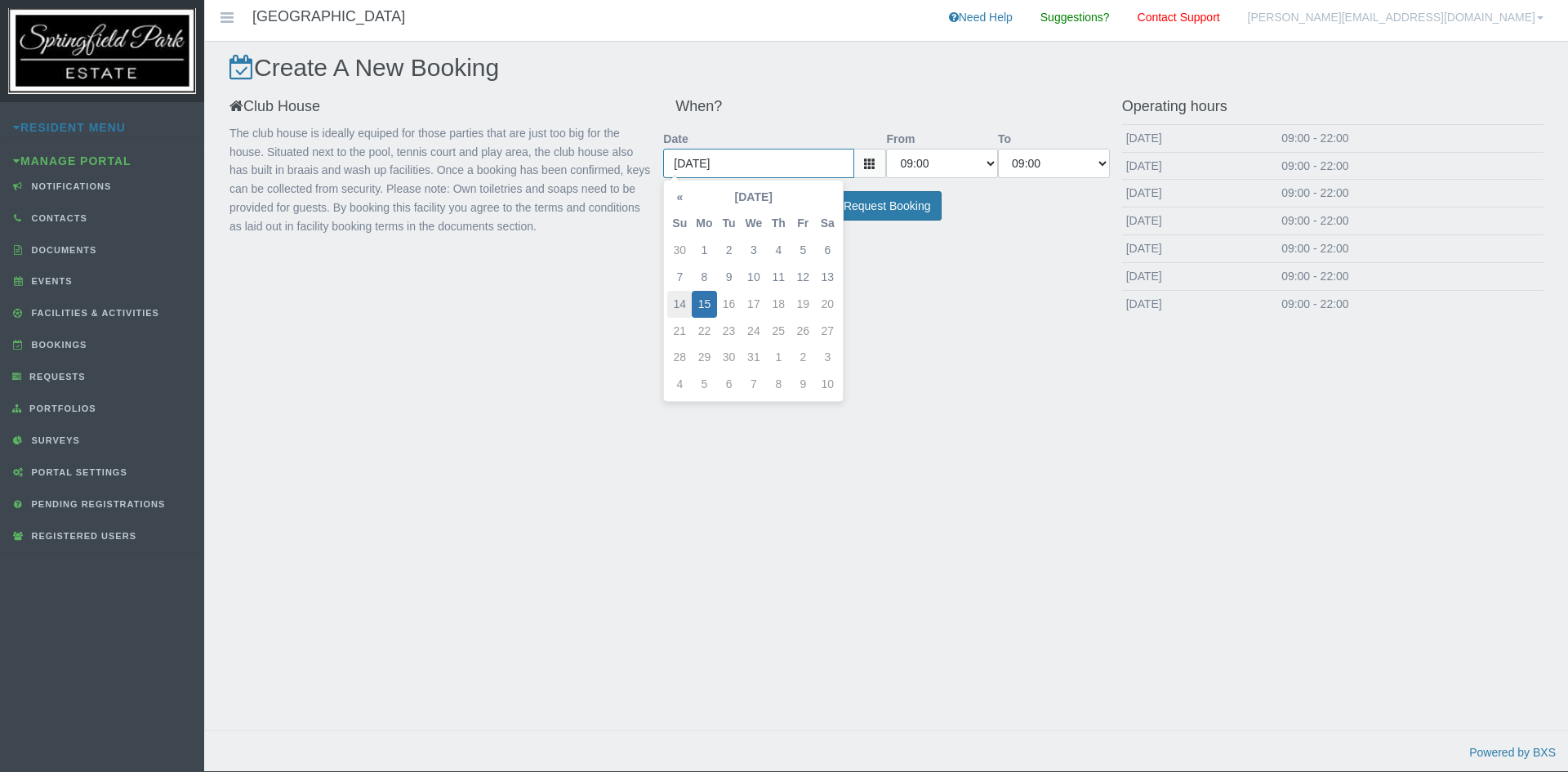
click at [761, 156] on input "2025-12-15" at bounding box center [759, 163] width 191 height 30
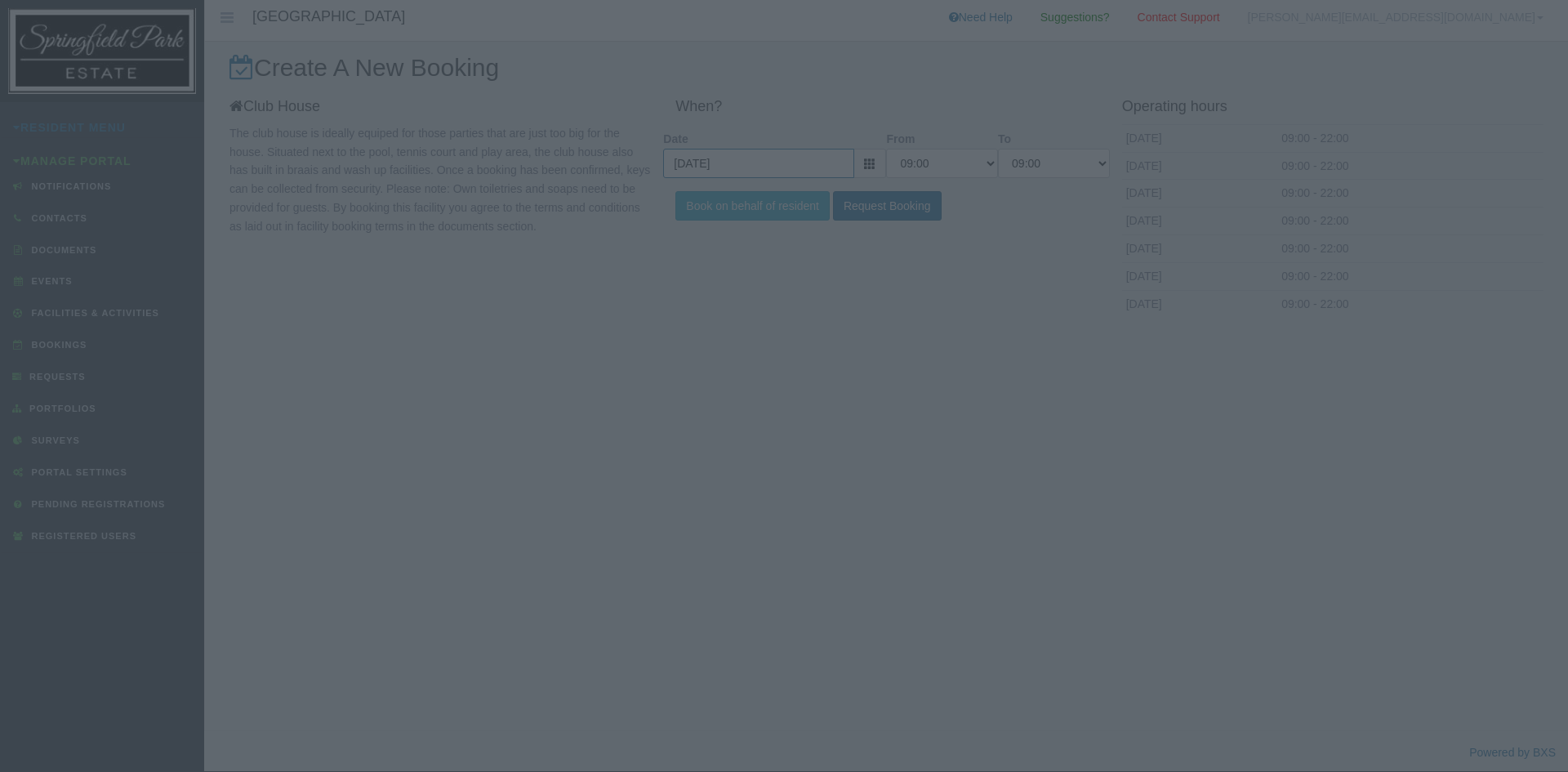
type input "2025-12-14"
click at [772, 159] on div at bounding box center [784, 386] width 1568 height 772
click at [773, 160] on div at bounding box center [784, 386] width 1568 height 772
drag, startPoint x: 345, startPoint y: 152, endPoint x: 302, endPoint y: 134, distance: 46.6
click at [321, 144] on div at bounding box center [784, 386] width 1568 height 772
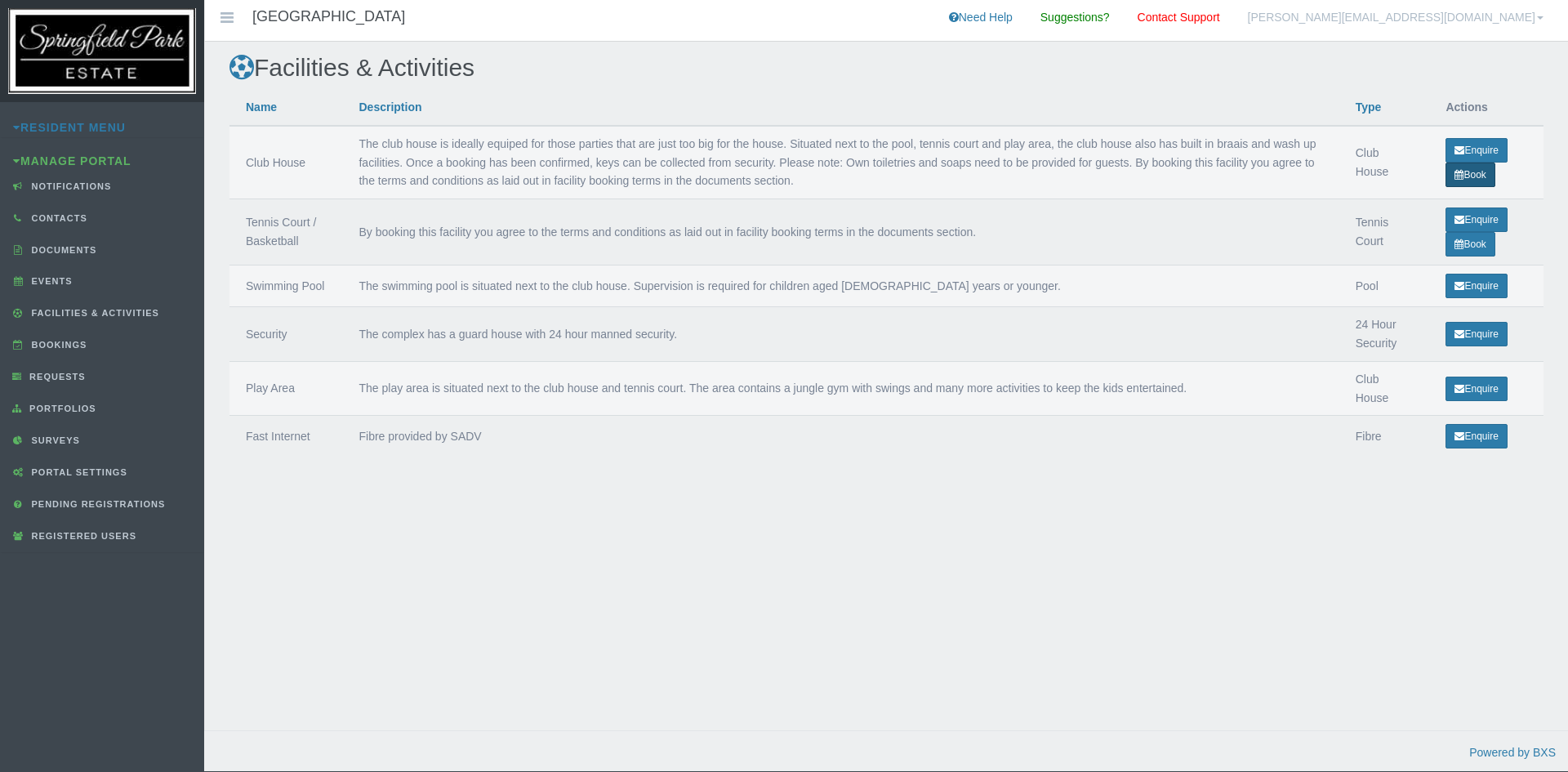
click at [1463, 172] on link "Book" at bounding box center [1470, 175] width 49 height 25
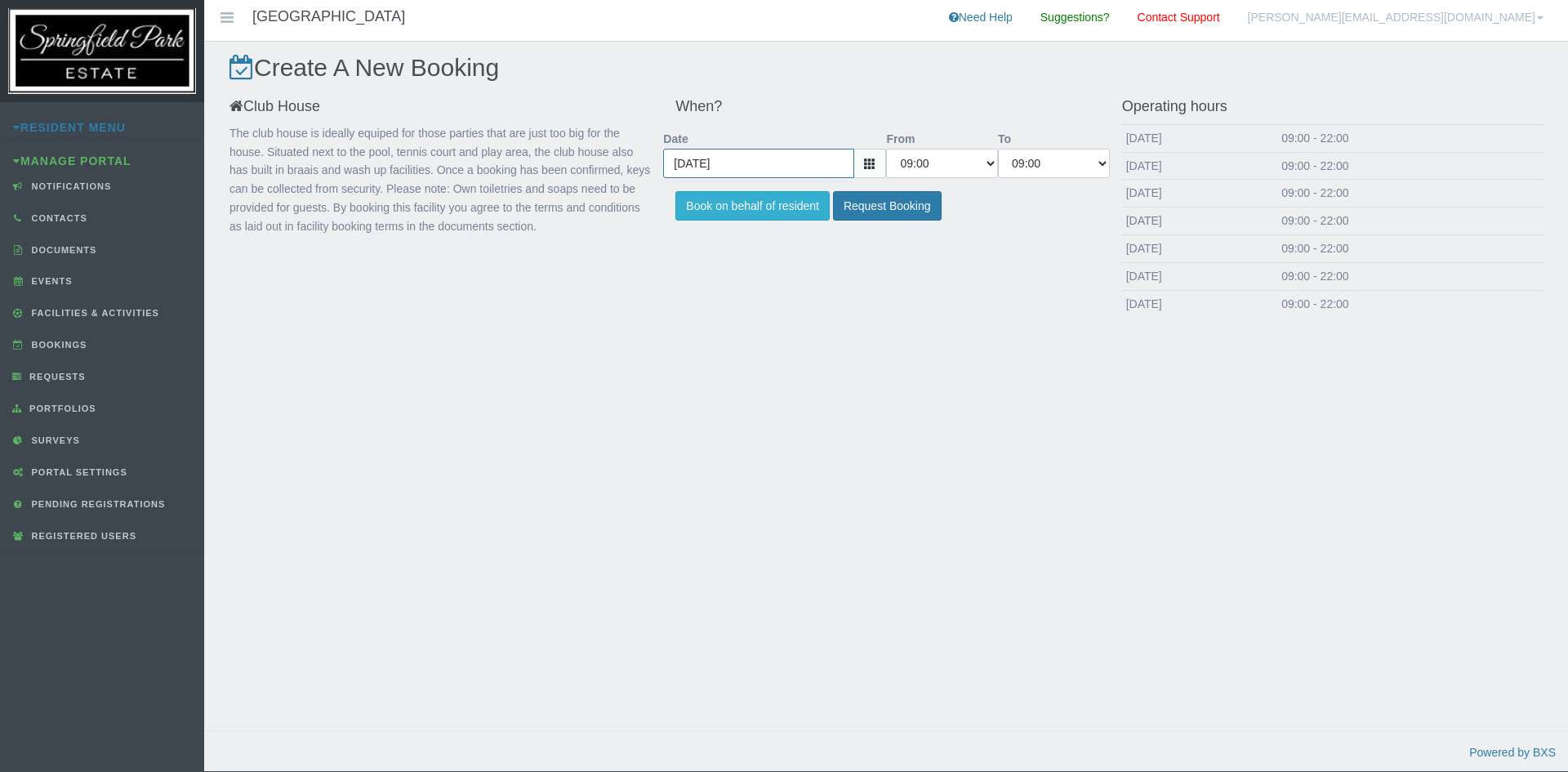
click at [780, 167] on input "[DATE]" at bounding box center [759, 163] width 191 height 30
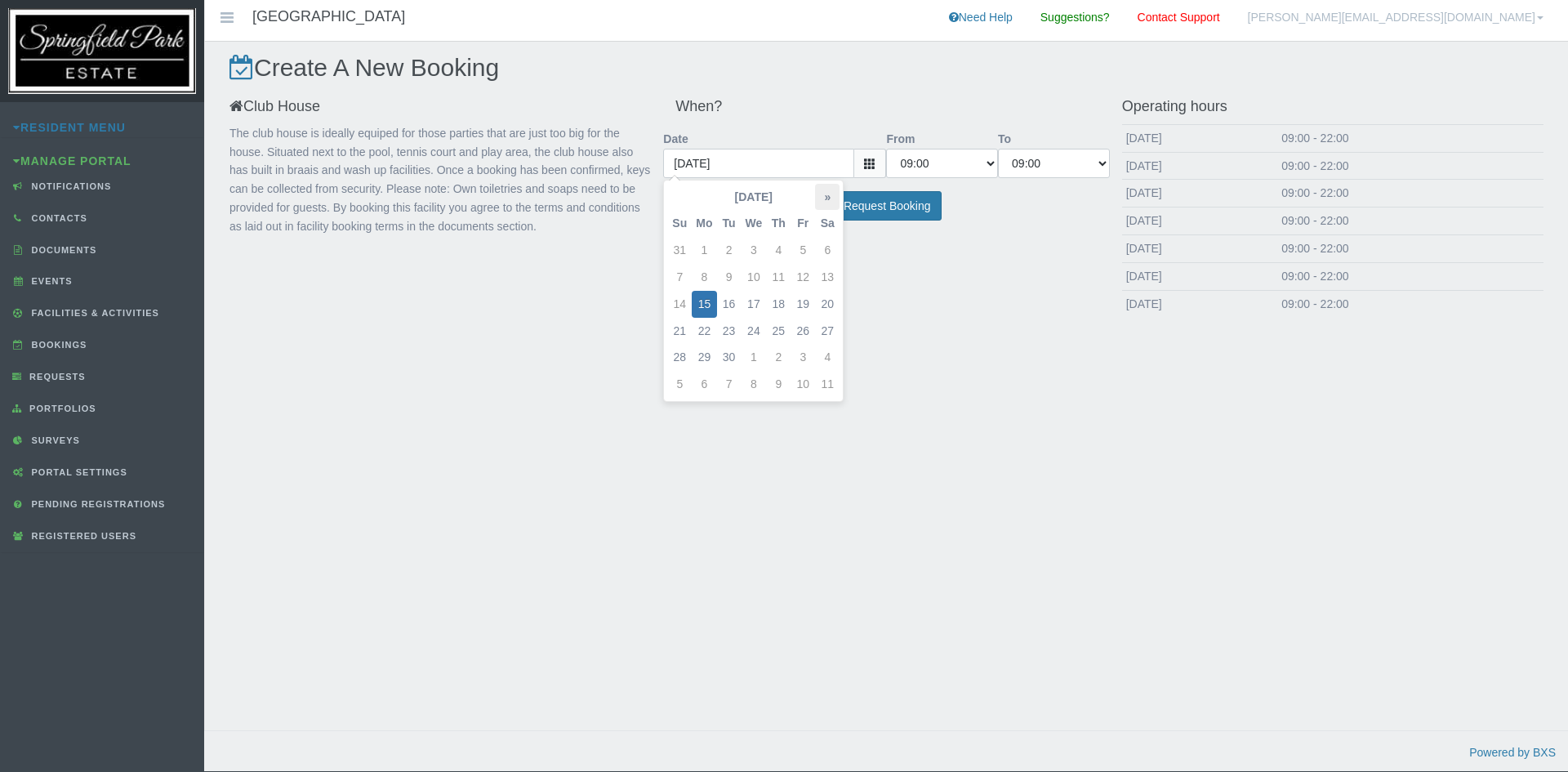
click at [827, 201] on th "»" at bounding box center [827, 197] width 25 height 27
click at [820, 331] on td "27" at bounding box center [827, 331] width 25 height 27
click at [827, 329] on td "27" at bounding box center [827, 331] width 25 height 27
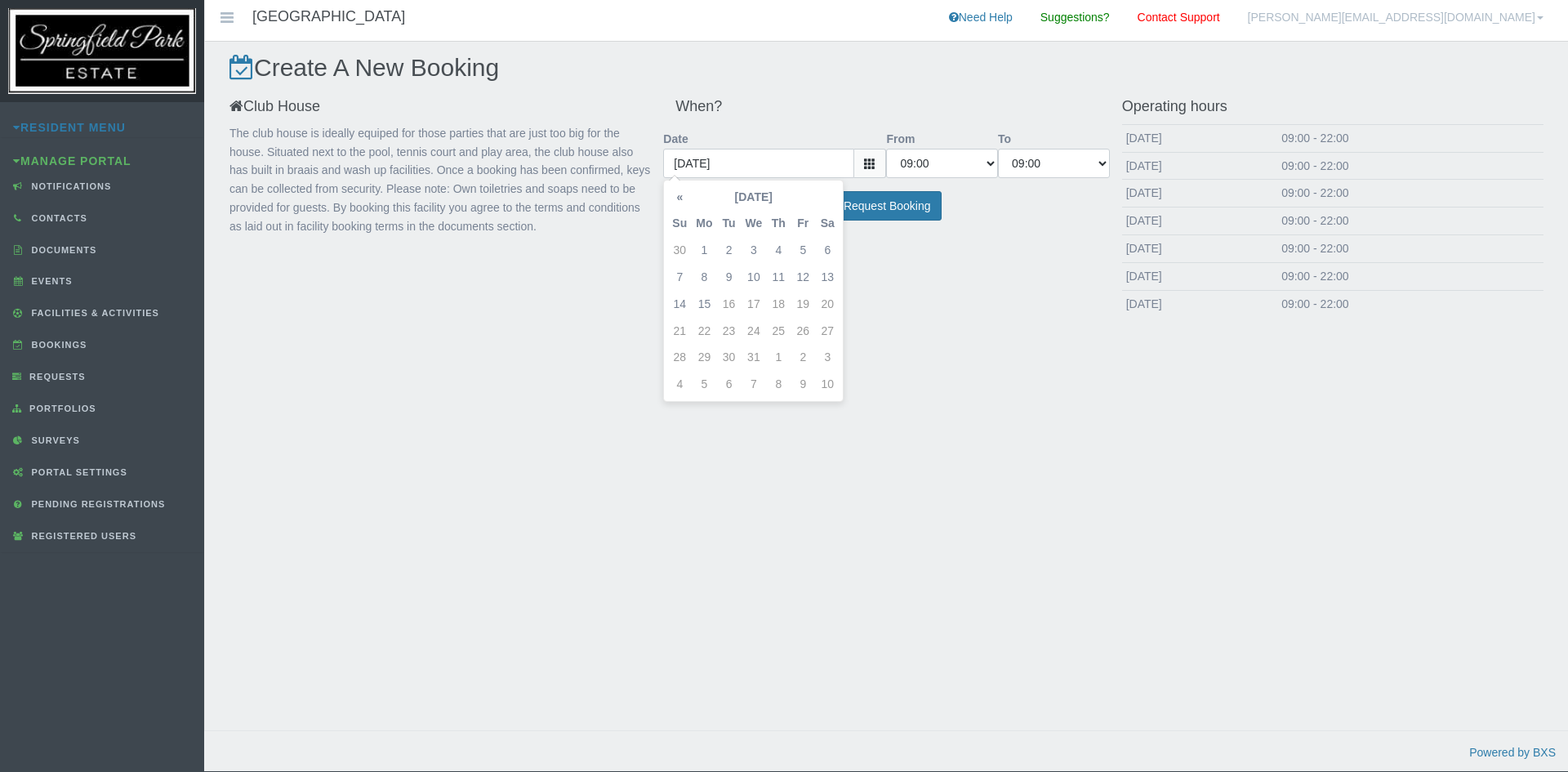
click at [827, 329] on td "27" at bounding box center [827, 331] width 25 height 27
click at [827, 328] on td "27" at bounding box center [827, 331] width 25 height 27
click at [951, 394] on div "Create A New Booking Club House The club house is ideally equiped for those par…" at bounding box center [886, 402] width 1364 height 721
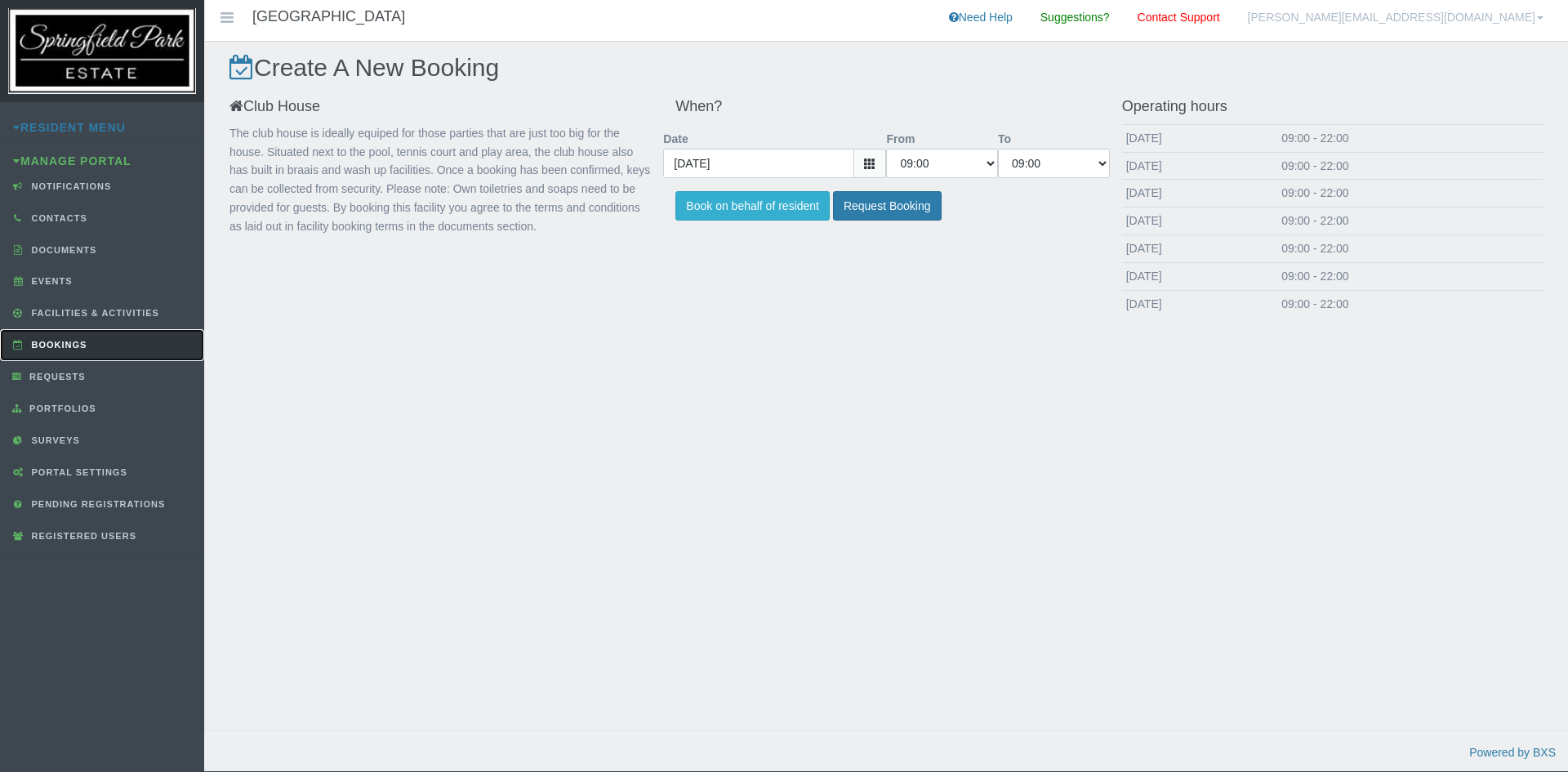
click at [33, 353] on link "Bookings" at bounding box center [102, 345] width 204 height 32
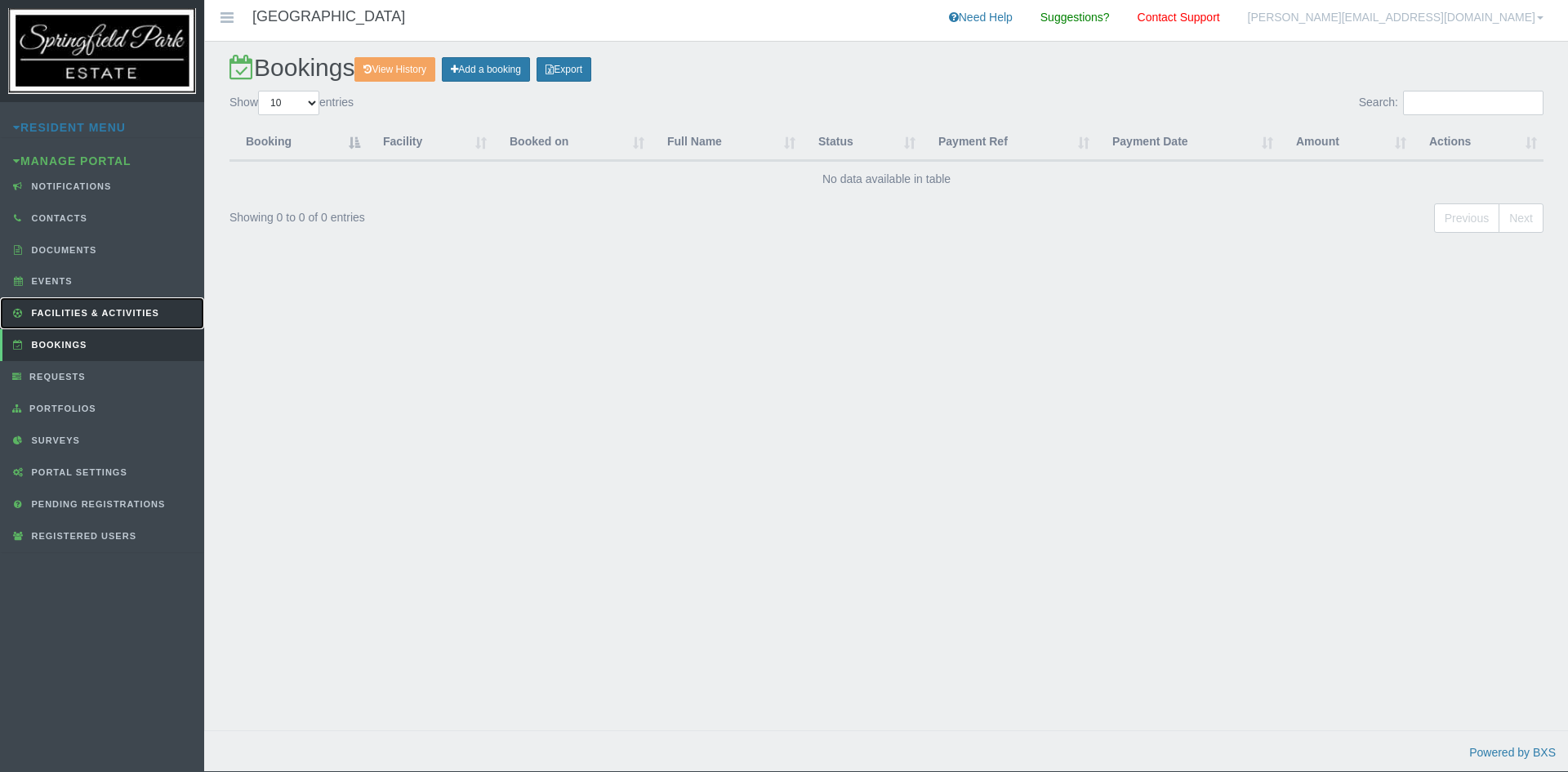
click at [66, 298] on link "Facilities & Activities" at bounding box center [102, 313] width 204 height 32
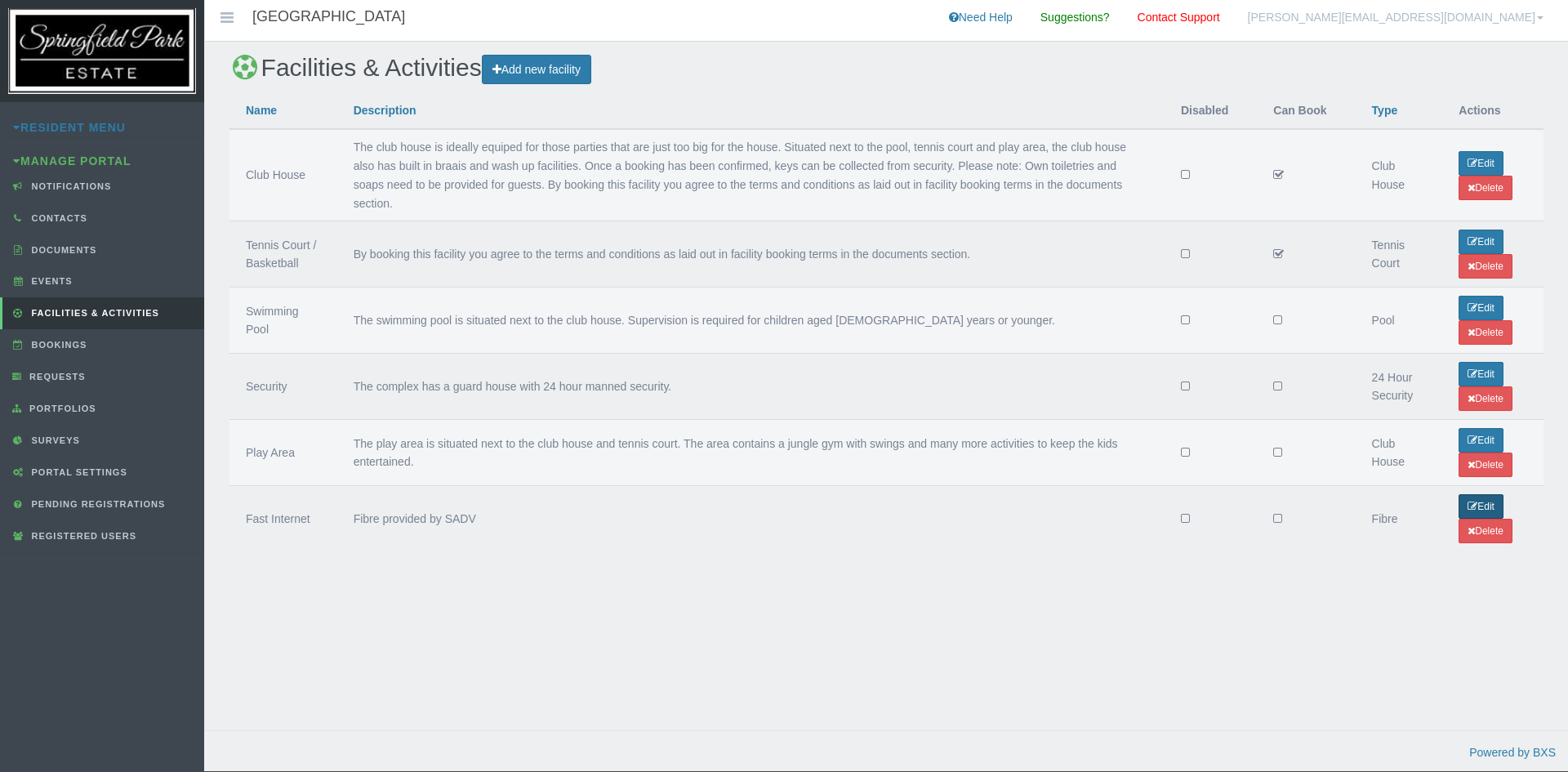
click at [1480, 507] on link "Edit" at bounding box center [1481, 506] width 45 height 25
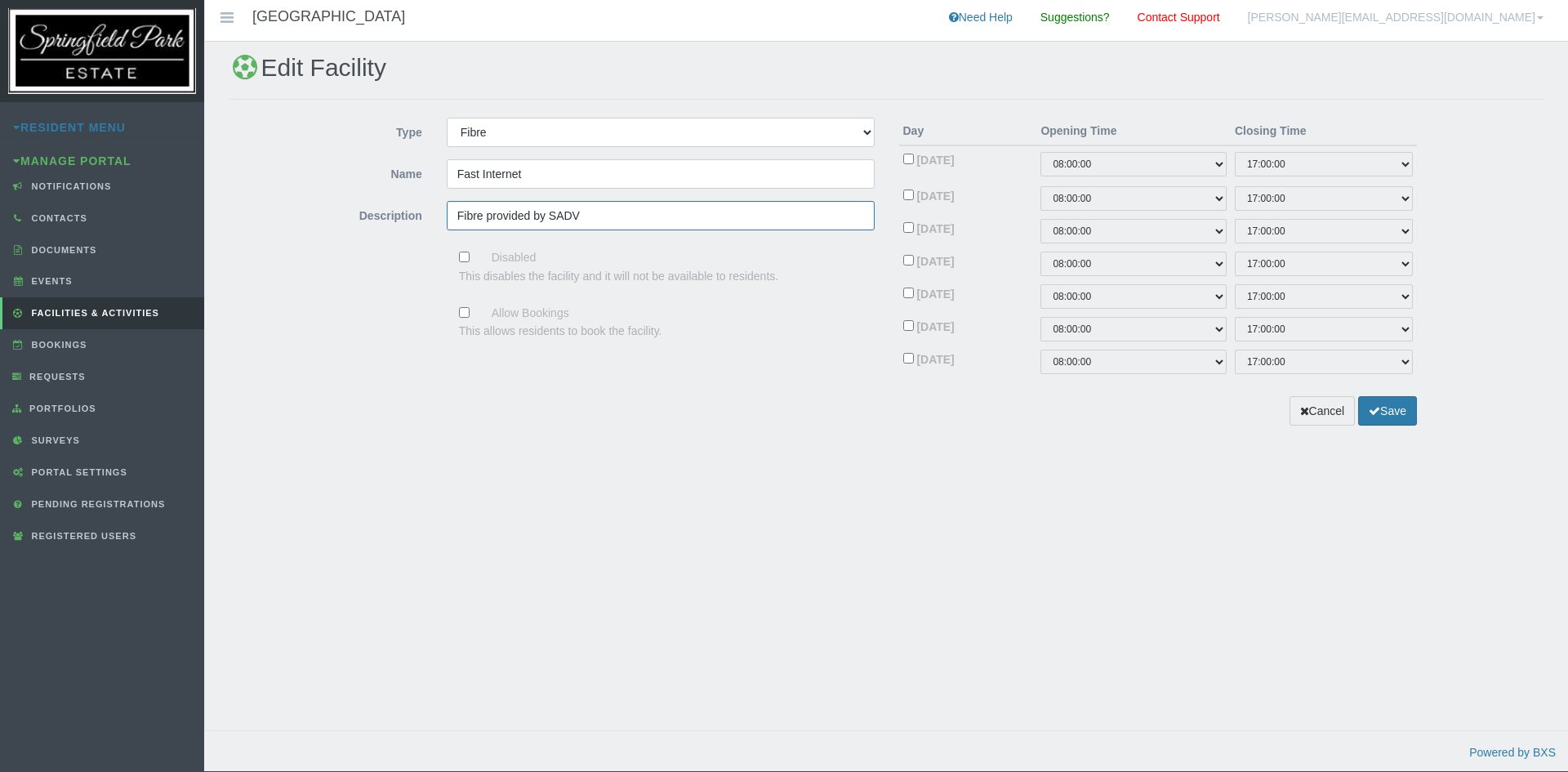
drag, startPoint x: 552, startPoint y: 220, endPoint x: 771, endPoint y: 176, distance: 223.4
click at [728, 216] on input "Fibre provided by SADV" at bounding box center [661, 216] width 428 height 30
type input "Fibre provided by [PERSON_NAME]"
click at [1394, 407] on button "Save" at bounding box center [1388, 411] width 59 height 30
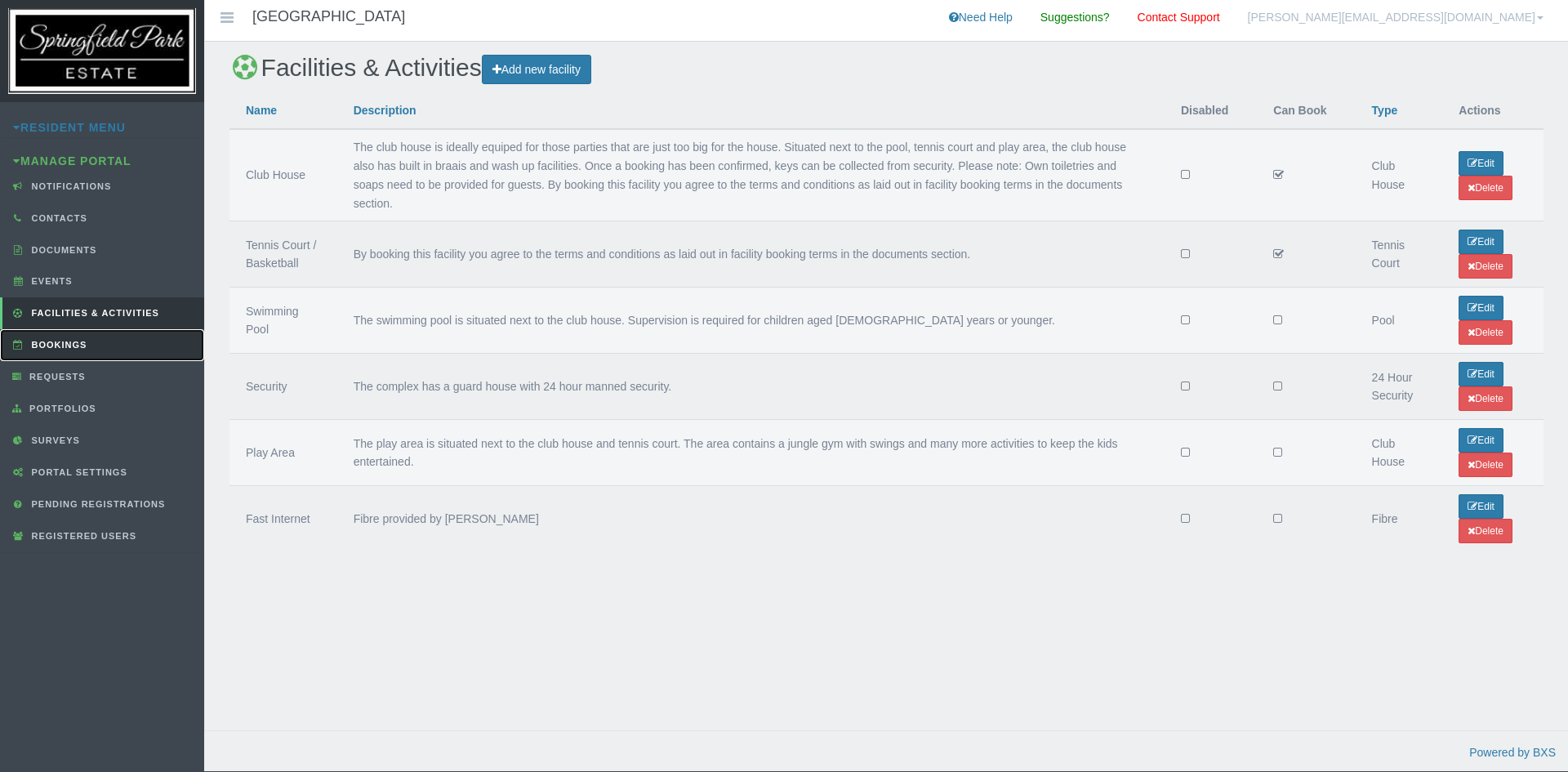
click at [60, 337] on link "Bookings" at bounding box center [102, 345] width 204 height 32
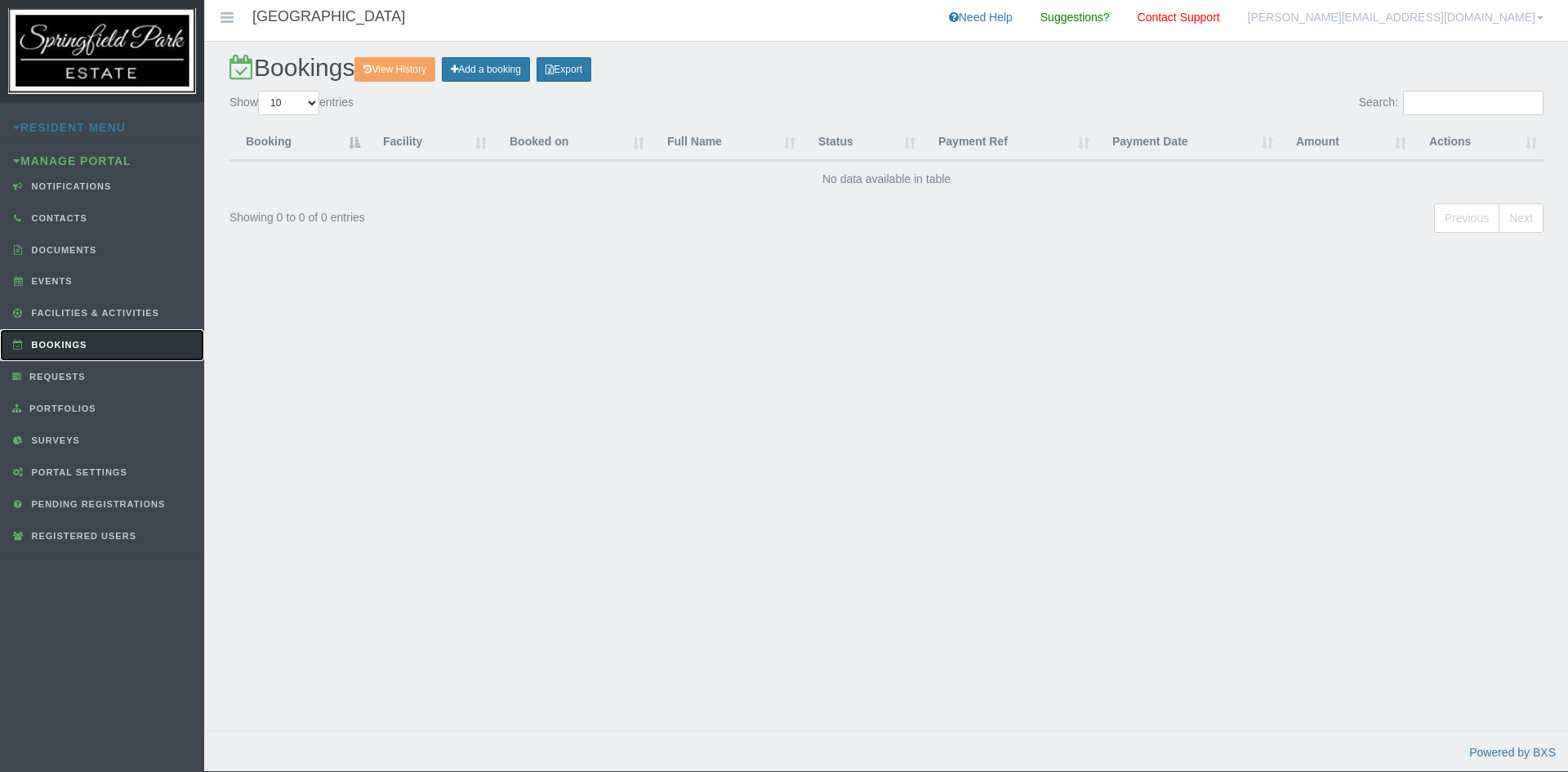
click at [51, 344] on span "Bookings" at bounding box center [57, 344] width 60 height 10
click at [485, 68] on link "Add a booking" at bounding box center [486, 69] width 89 height 25
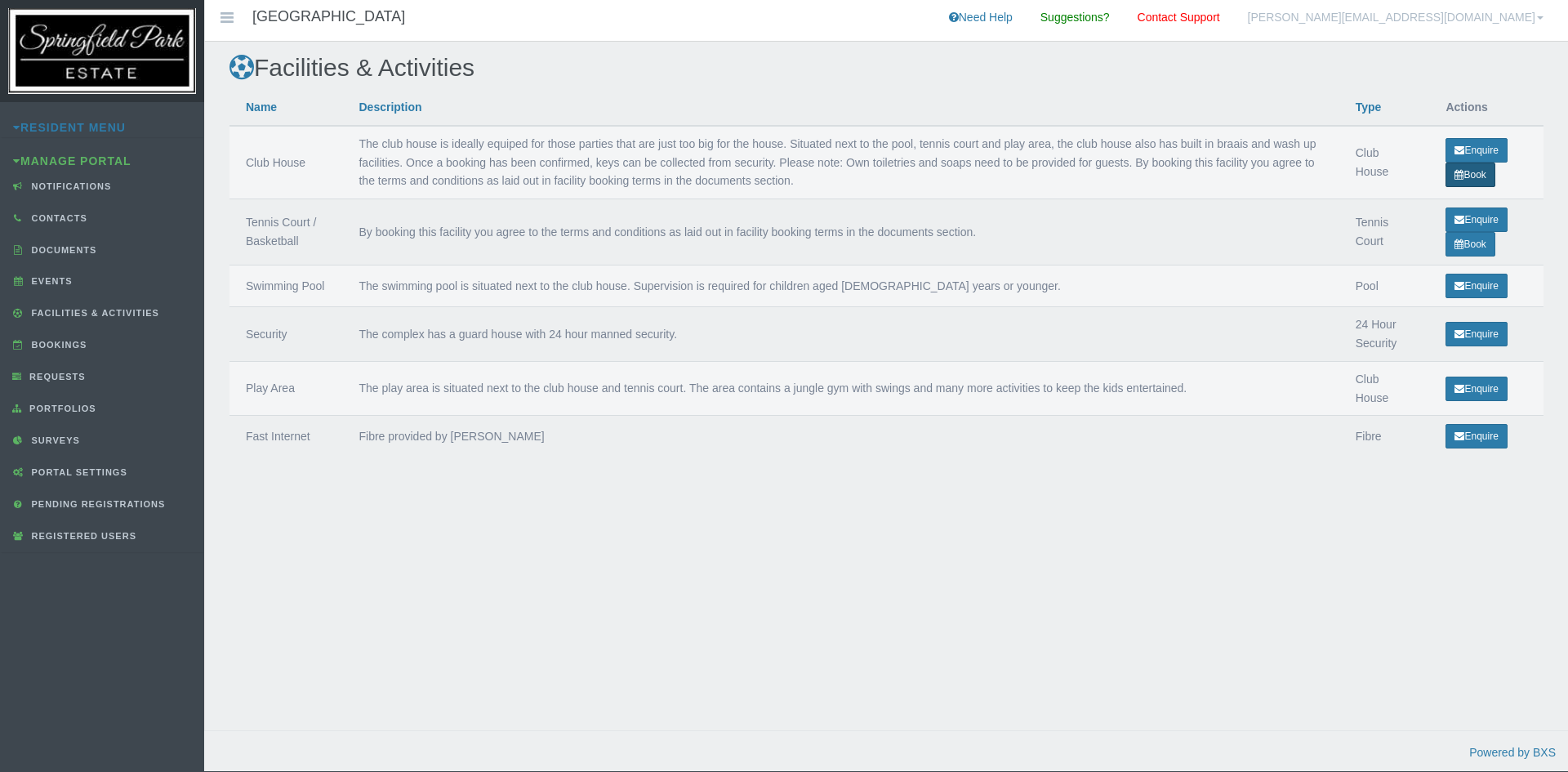
click at [1469, 181] on link "Book" at bounding box center [1470, 175] width 49 height 25
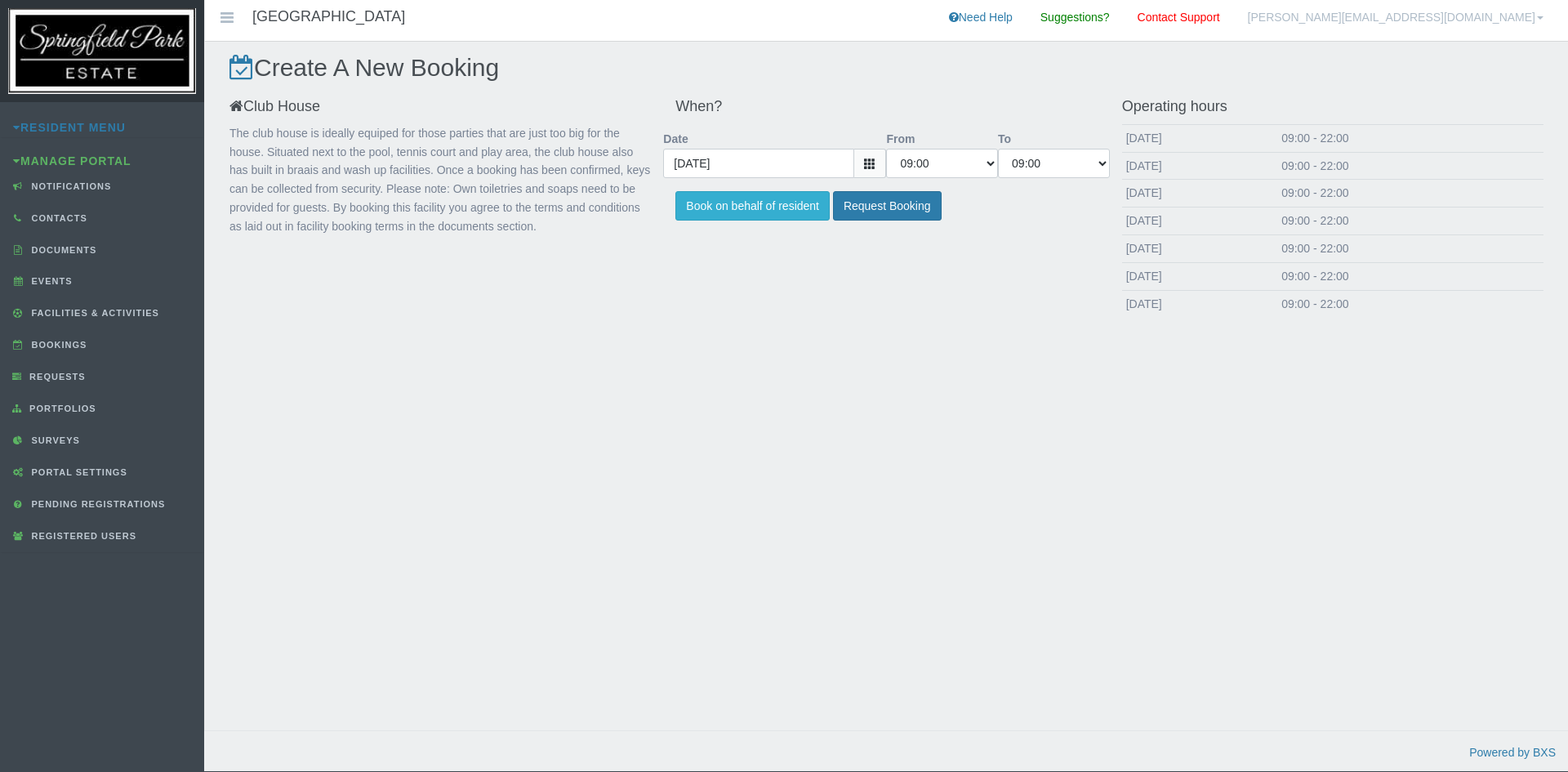
click at [872, 164] on icon at bounding box center [869, 163] width 11 height 11
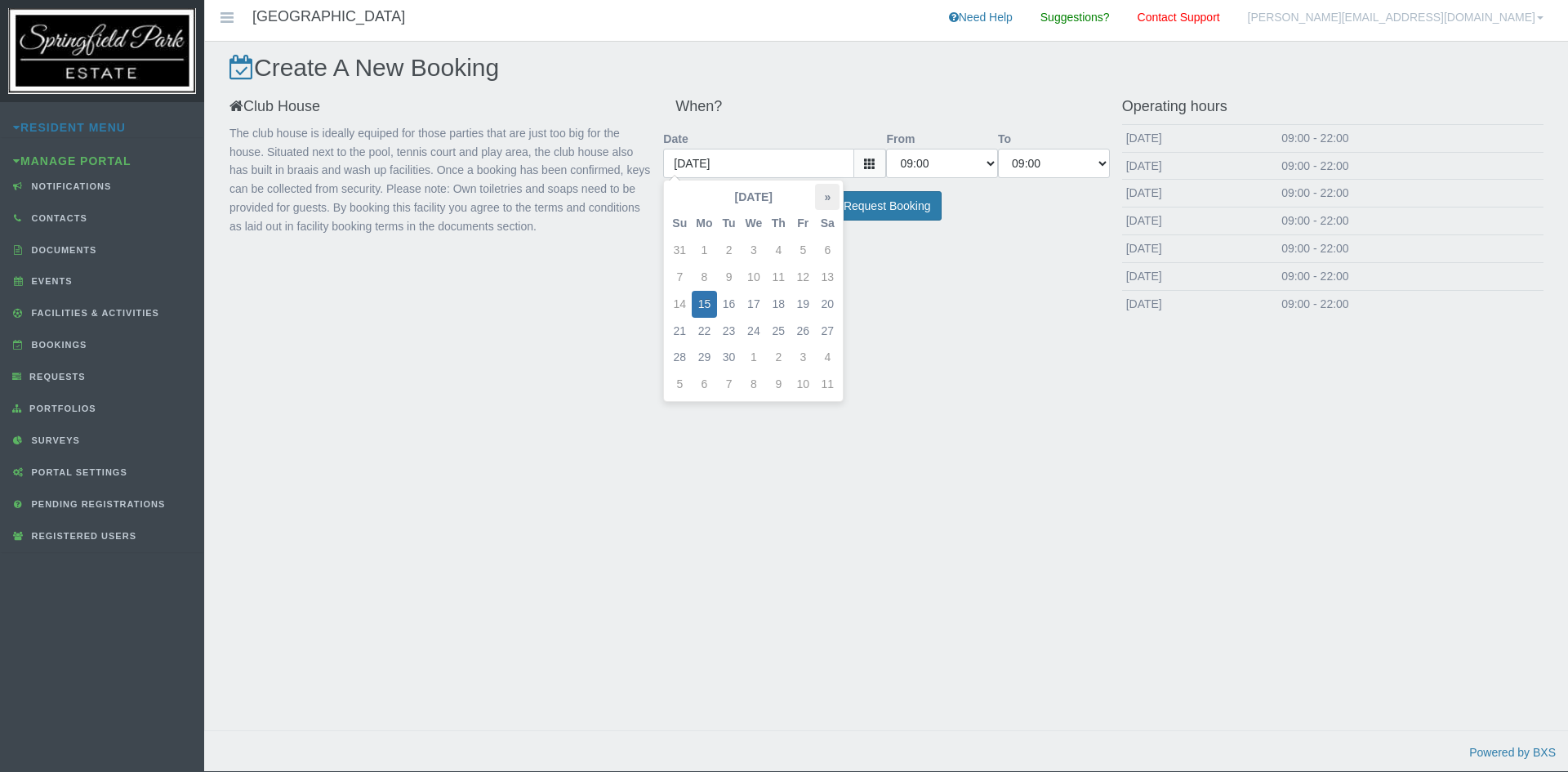
click at [828, 191] on th "»" at bounding box center [827, 197] width 25 height 27
click at [707, 283] on td "8" at bounding box center [704, 277] width 25 height 27
type input "[DATE]"
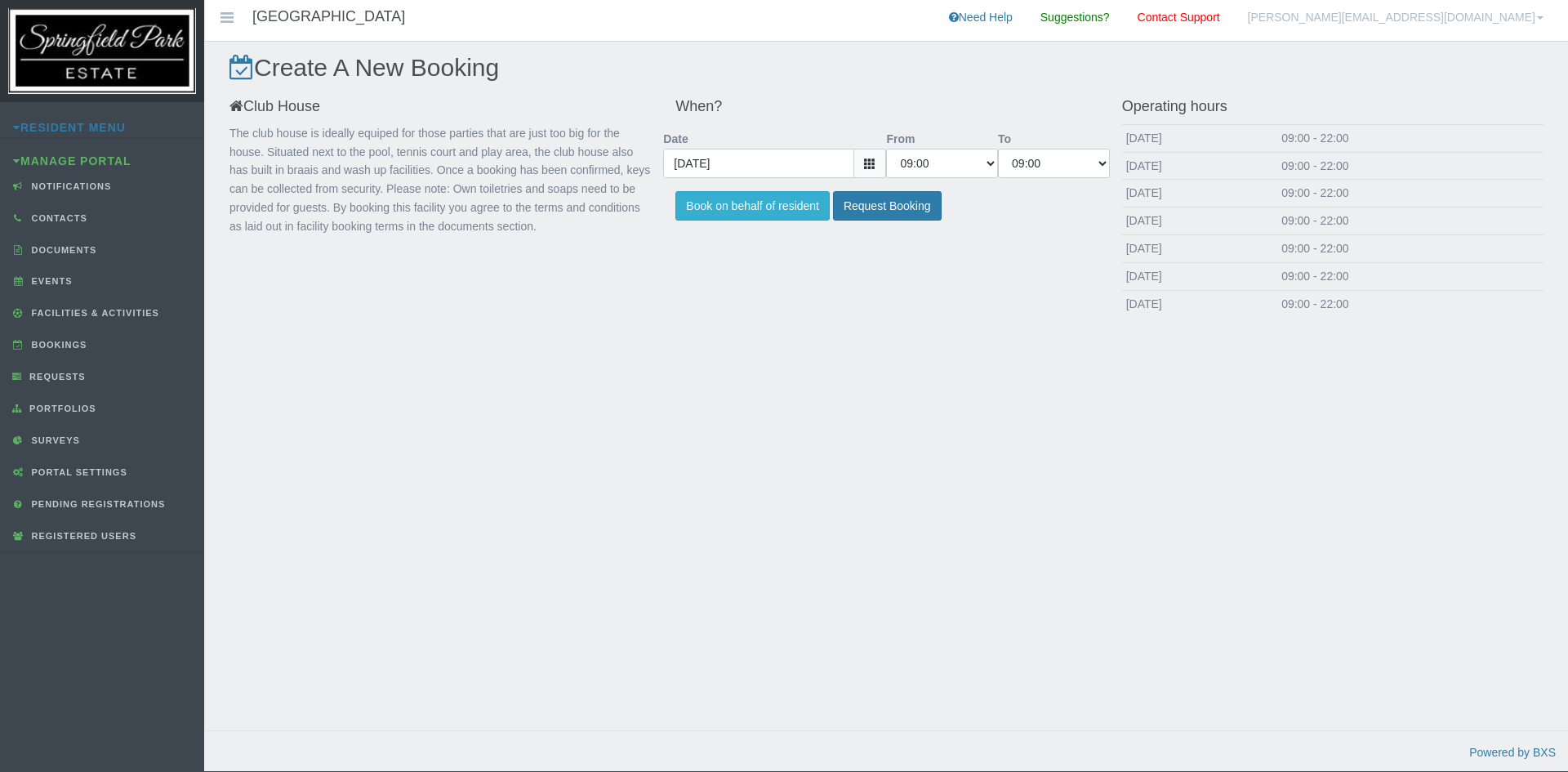
click at [865, 169] on icon at bounding box center [869, 163] width 11 height 11
